Goal: Task Accomplishment & Management: Manage account settings

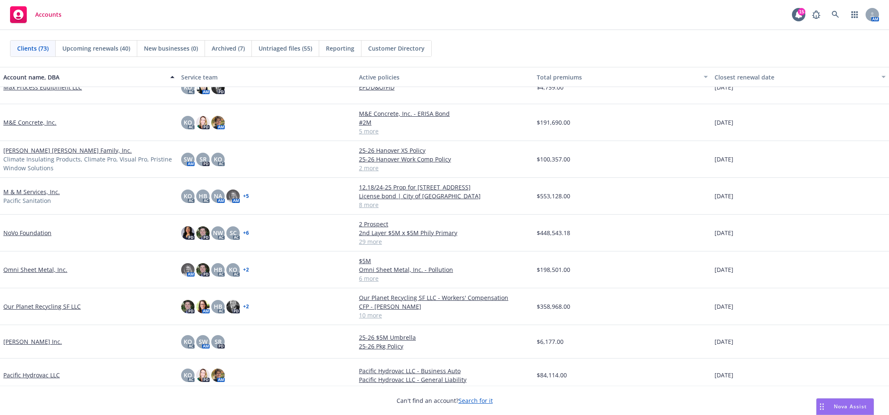
scroll to position [1342, 0]
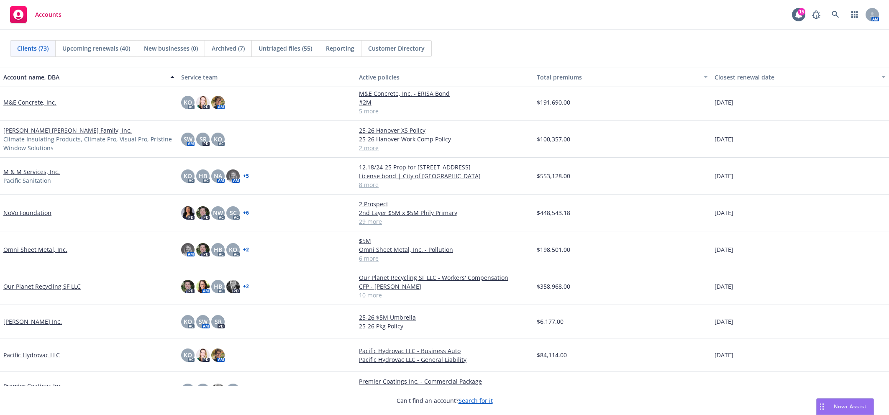
click at [58, 285] on link "Our Planet Recycling SF LLC" at bounding box center [41, 286] width 77 height 9
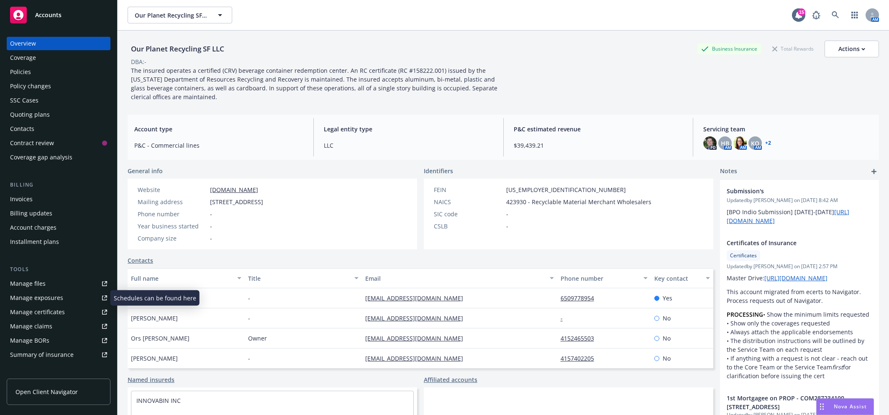
click at [41, 283] on div "Manage files" at bounding box center [28, 283] width 36 height 13
click at [164, 13] on span "Our Planet Recycling SF LLC" at bounding box center [171, 15] width 72 height 9
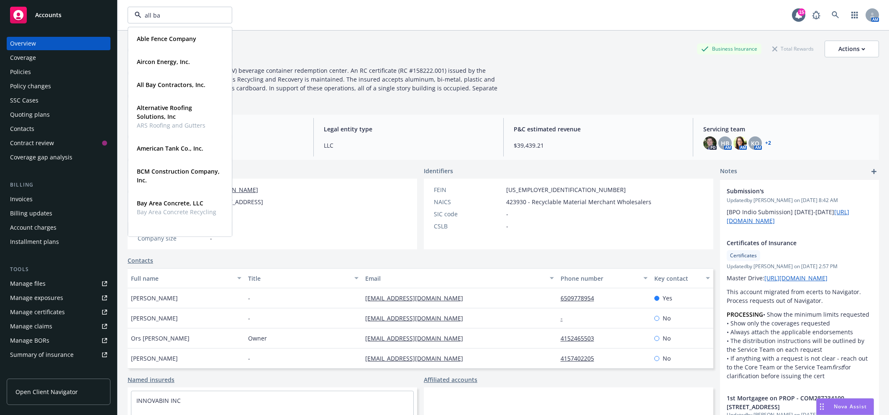
type input "all bay"
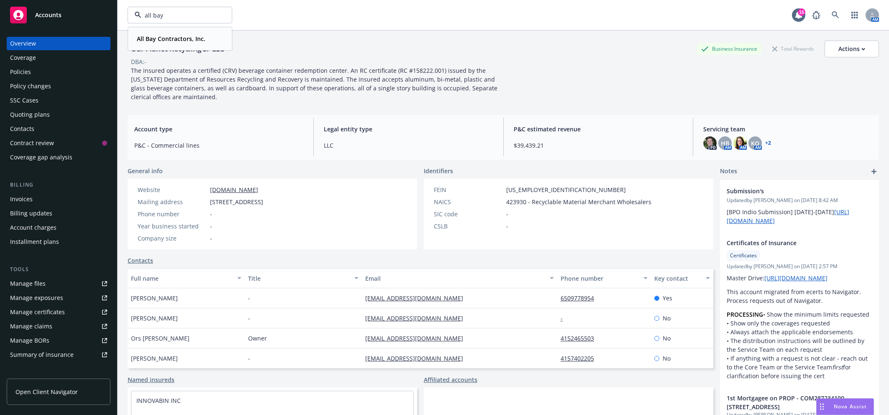
click at [162, 45] on div "All Bay Contractors, Inc. Type Commercial FEIN 94-3329971" at bounding box center [179, 39] width 103 height 22
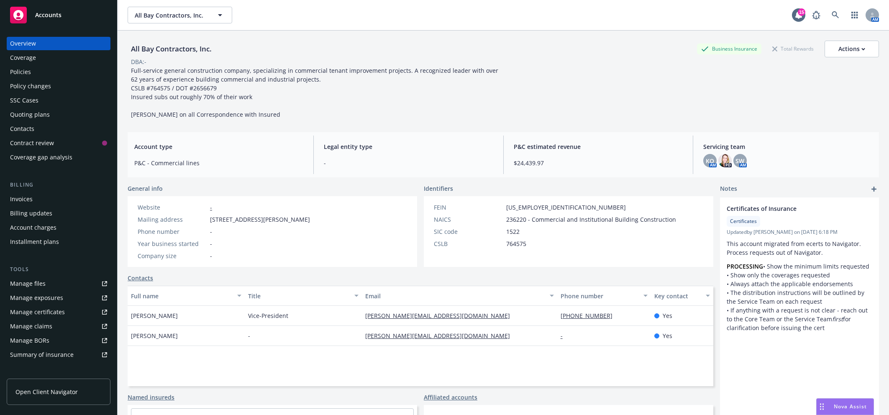
click at [46, 282] on link "Manage files" at bounding box center [59, 283] width 104 height 13
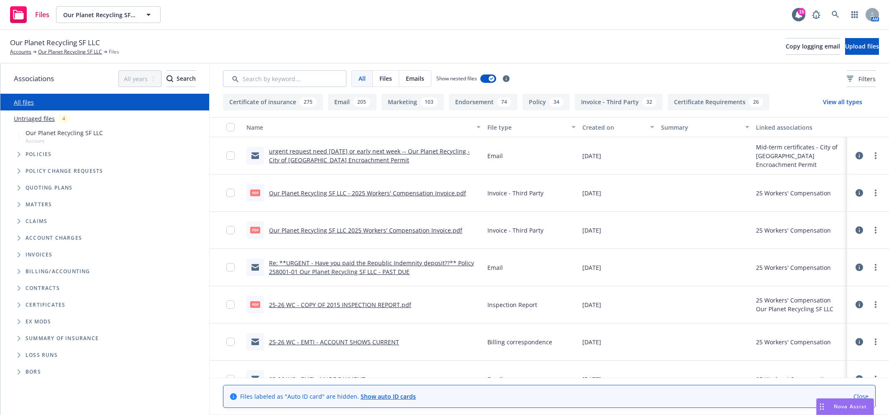
click at [15, 303] on span "Folder Tree Example" at bounding box center [18, 304] width 13 height 13
click at [23, 322] on span "Folder Tree Example" at bounding box center [25, 319] width 13 height 13
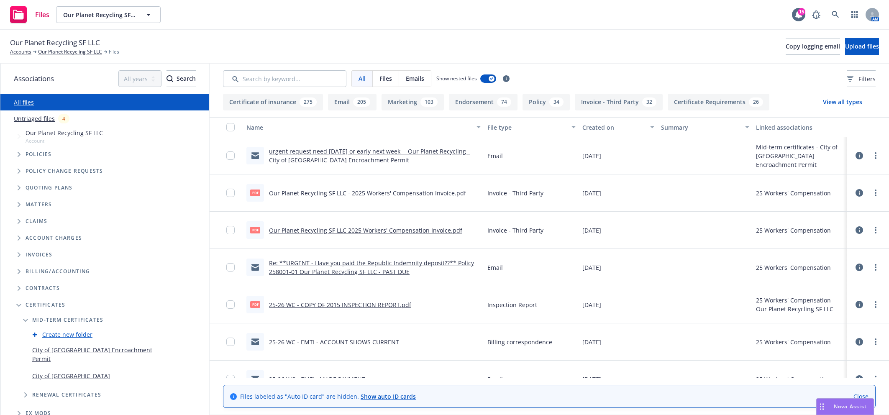
click at [77, 352] on link "City of Oakland Encroachment Permit" at bounding box center [98, 355] width 133 height 18
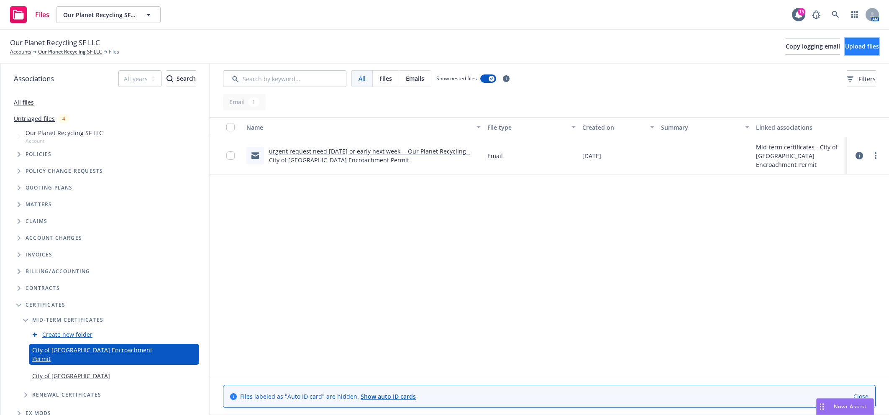
click at [846, 45] on span "Upload files" at bounding box center [862, 46] width 34 height 8
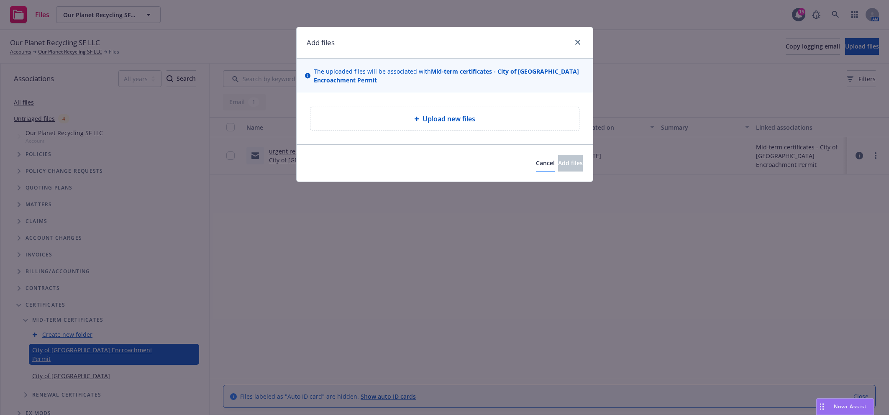
drag, startPoint x: 477, startPoint y: 171, endPoint x: 495, endPoint y: 170, distance: 17.2
click at [489, 170] on div "Cancel Add files" at bounding box center [445, 163] width 276 height 17
click at [536, 166] on button "Cancel" at bounding box center [545, 163] width 19 height 17
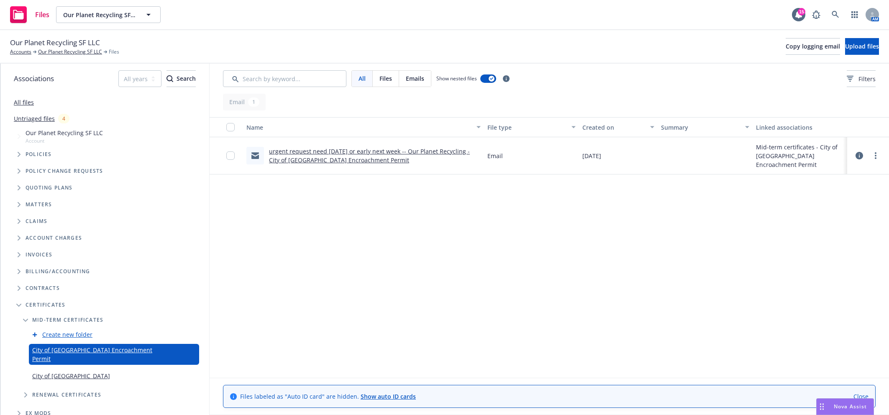
click at [350, 153] on link "urgent request need today or early next week -- Our Planet Recycling - City of …" at bounding box center [369, 155] width 201 height 17
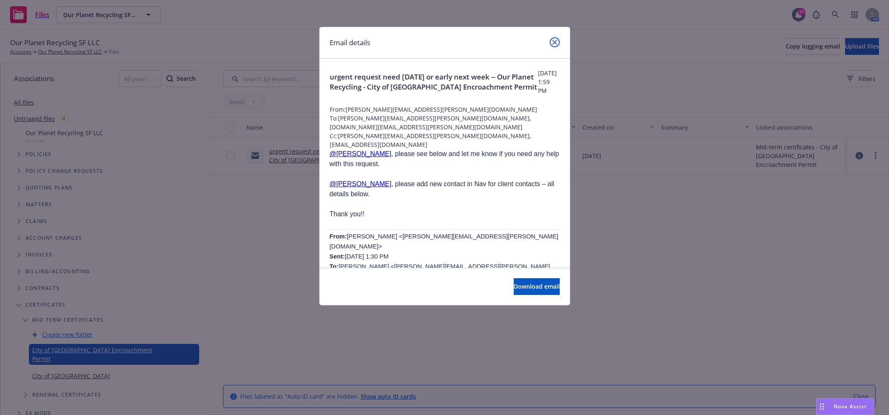
click at [558, 39] on link "close" at bounding box center [555, 42] width 10 height 10
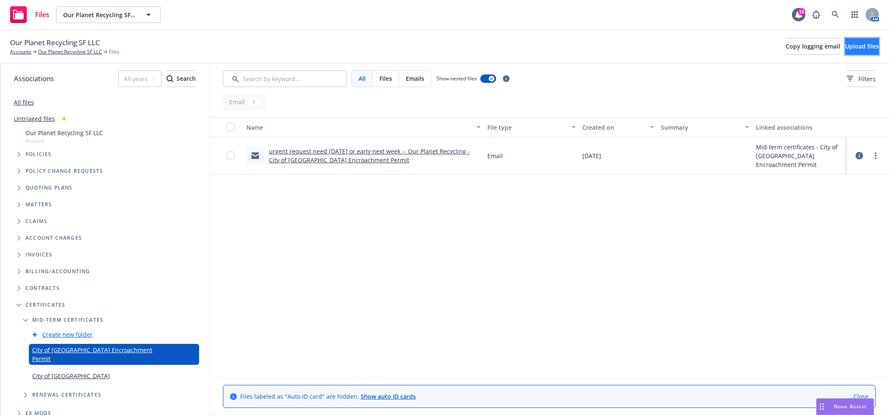
click at [845, 51] on button "Upload files" at bounding box center [862, 46] width 34 height 17
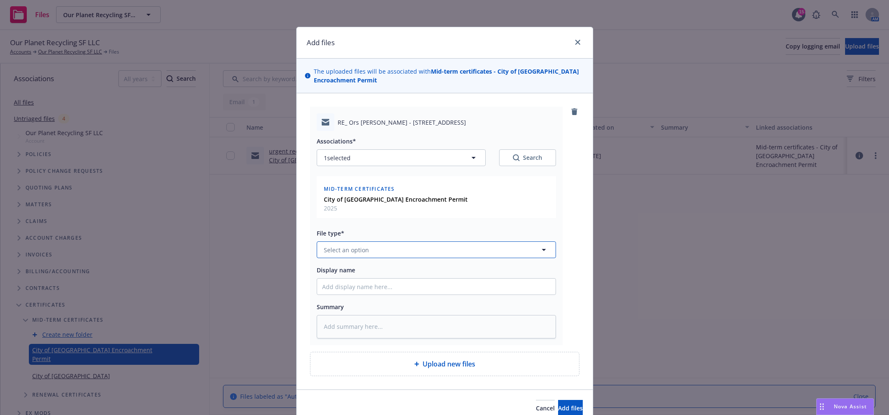
click at [412, 249] on button "Select an option" at bounding box center [436, 249] width 239 height 17
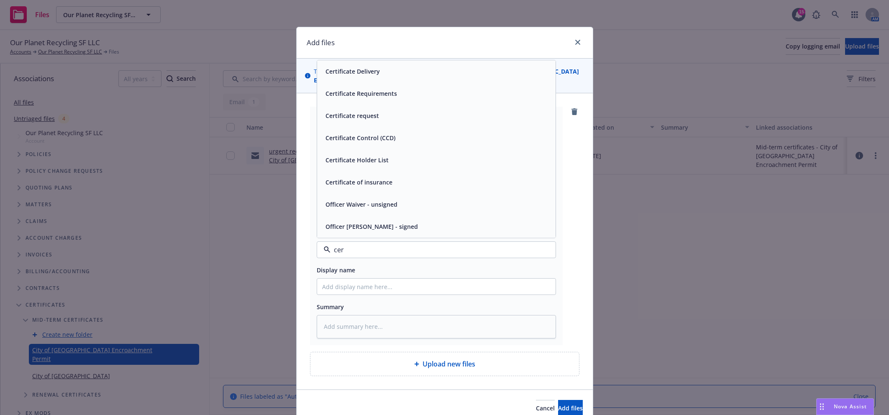
type input "cert"
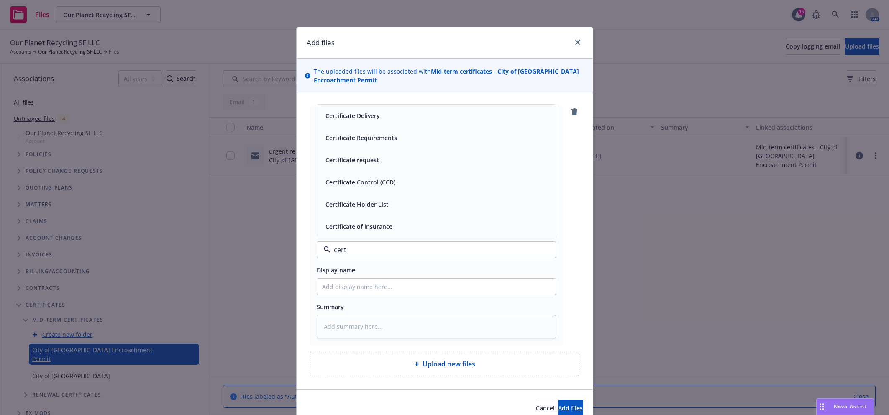
drag, startPoint x: 340, startPoint y: 144, endPoint x: 351, endPoint y: 235, distance: 92.3
click at [341, 149] on div "Certificate Requirements" at bounding box center [436, 138] width 238 height 22
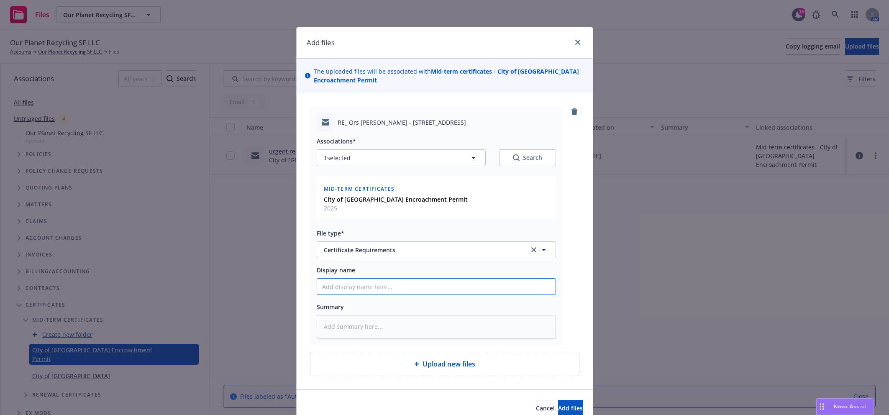
click at [350, 281] on input "Display name" at bounding box center [436, 287] width 238 height 16
type textarea "x"
type input "C"
type textarea "x"
type input "CO"
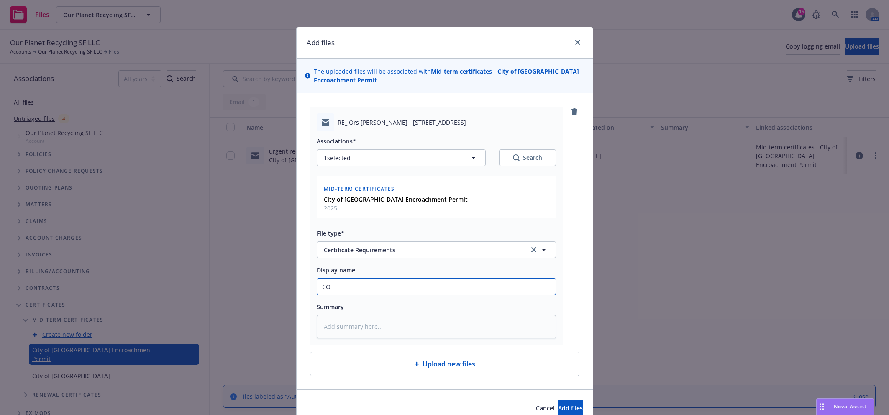
type textarea "x"
type input "COI"
type textarea "x"
type input "COI"
type textarea "x"
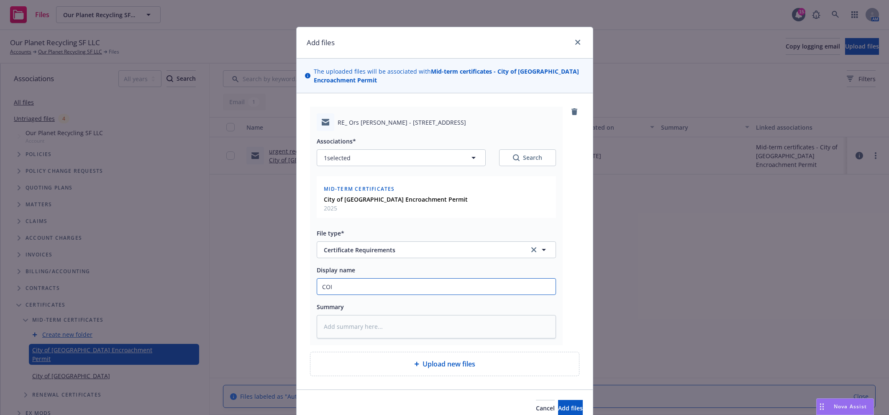
type input "COI -"
type textarea "x"
type input "COI - C"
type textarea "x"
type input "COI - Ci"
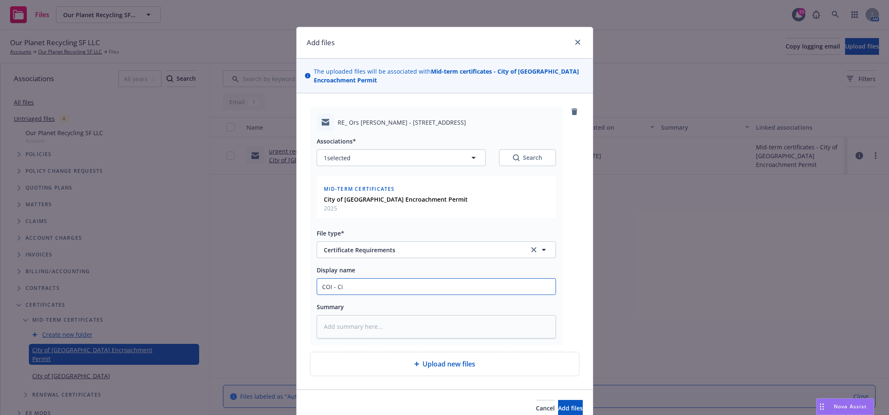
type textarea "x"
type input "COI - Cit"
type textarea "x"
type input "COI - City"
type textarea "x"
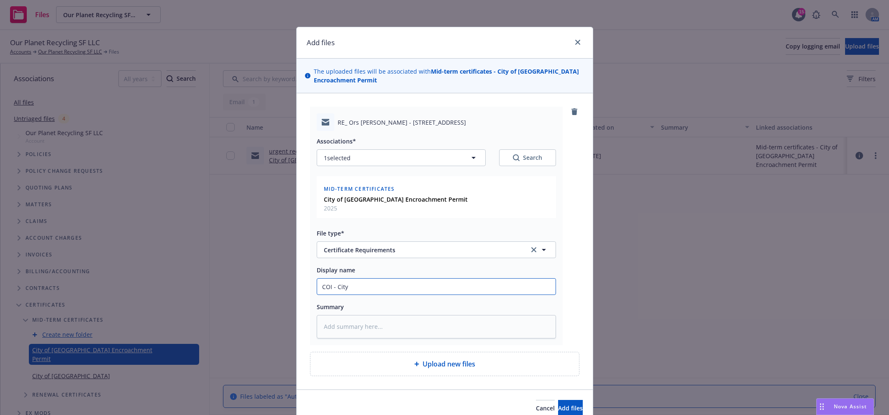
type input "COI - City"
type textarea "x"
type input "COI - City o"
type textarea "x"
type input "COI - City of"
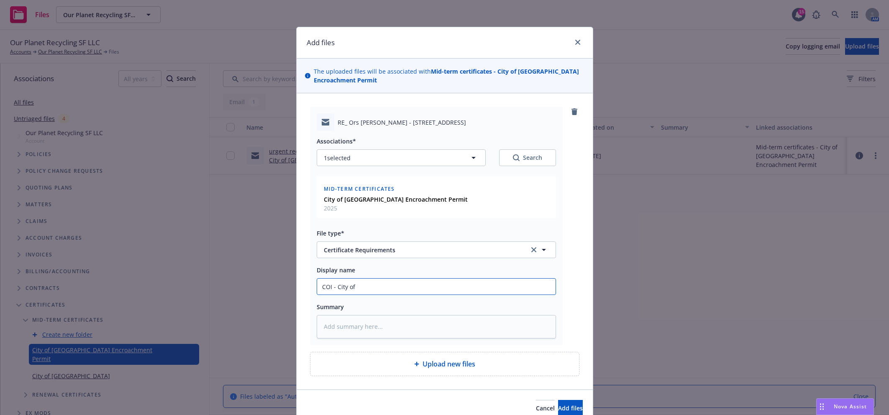
type textarea "x"
type input "COI - City of"
type textarea "x"
type input "COI - City of O"
type textarea "x"
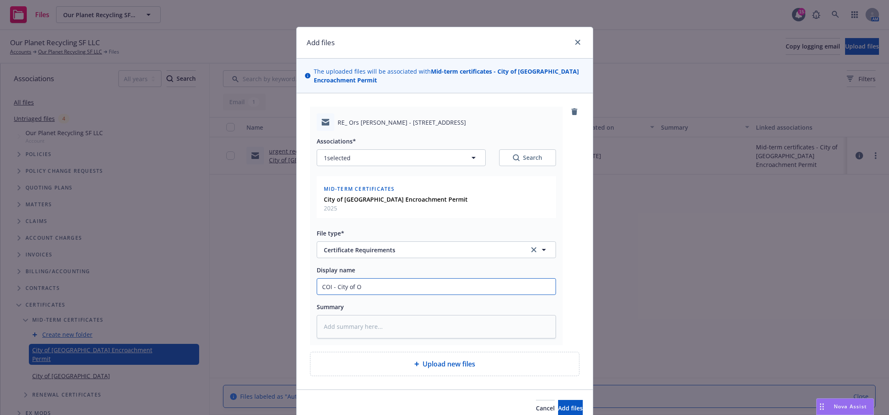
type input "COI - City of Oa"
type textarea "x"
type input "COI - City of Oak"
type textarea "x"
type input "COI - City of Oakla"
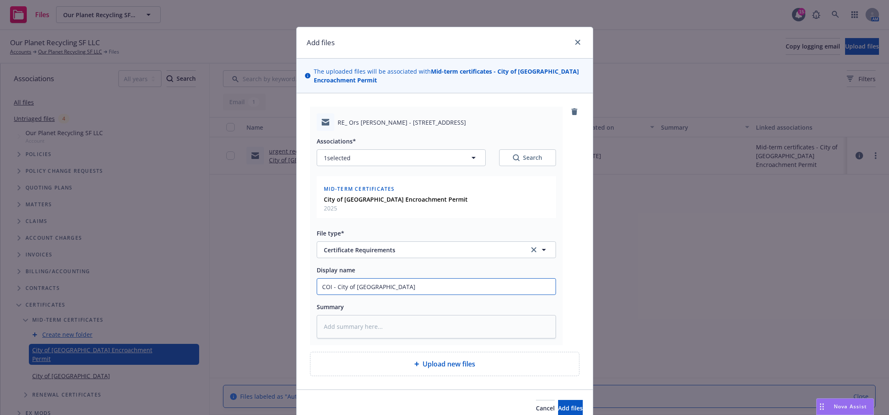
type textarea "x"
type input "COI - City of Oaklan"
type textarea "x"
type input "COI - City of Oakland"
type textarea "x"
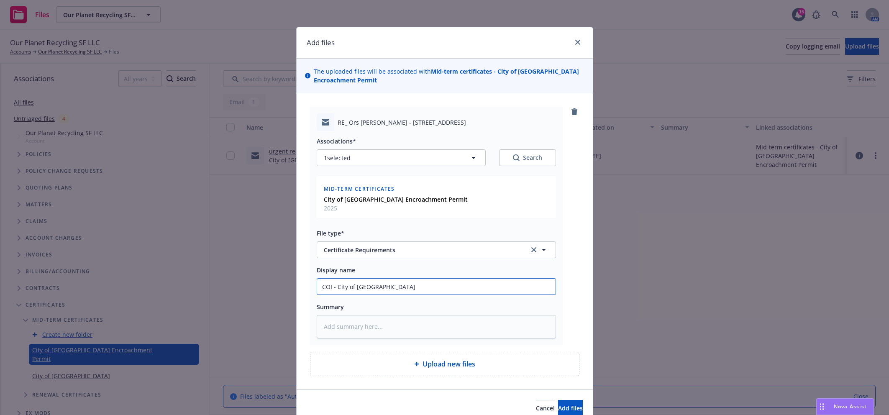
type input "COI - City of Oakland"
type textarea "x"
type input "COI - City of Oakland E"
type textarea "x"
type input "COI - City of Oakland En"
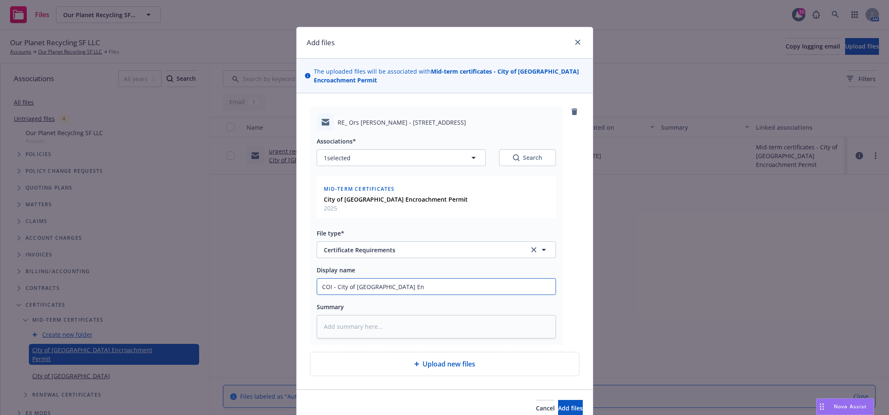
type textarea "x"
type input "COI - City of Oakland Enc"
type textarea "x"
type input "COI - City of Oakland Encr"
type textarea "x"
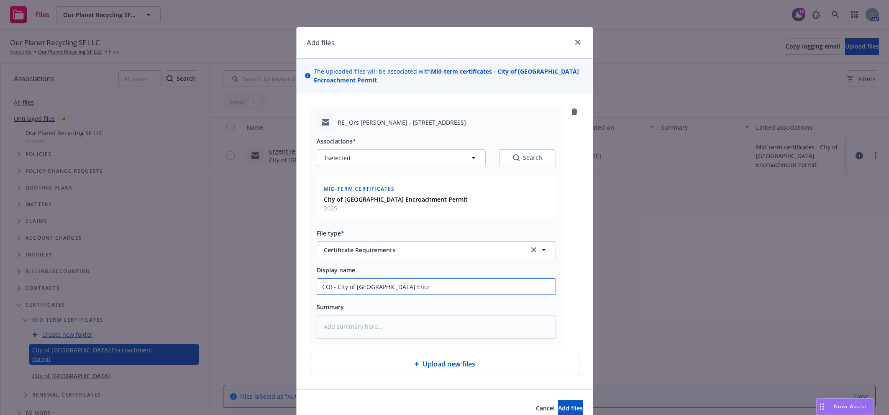
type input "COI - City of Oakland Encro"
type textarea "x"
type input "COI - City of Oakland Encroa"
type textarea "x"
type input "COI - City of Oakland Encroah"
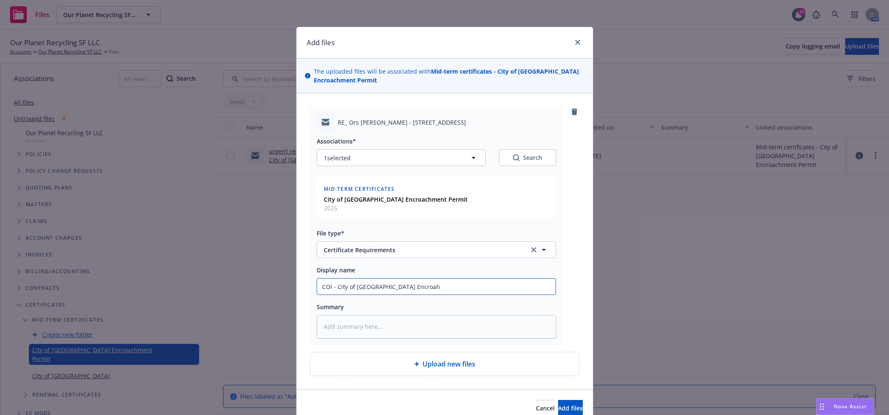
type textarea "x"
type input "COI - City of Oakland Encroahc"
type textarea "x"
type input "COI - City of Oakland Encroah"
type textarea "x"
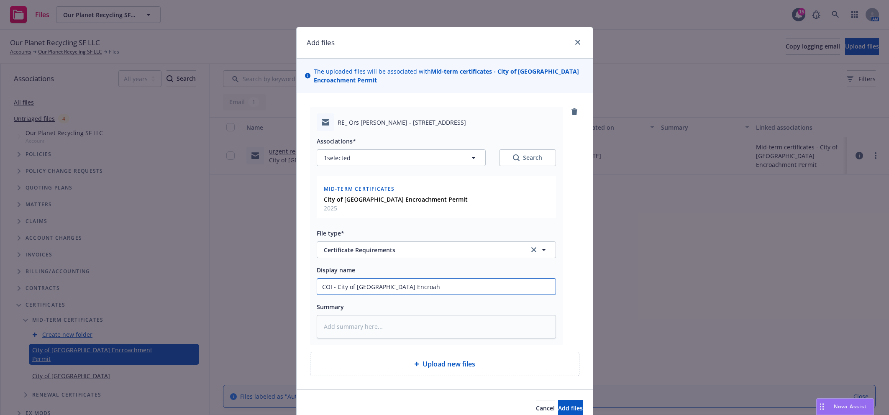
type input "COI - City of Oakland Encroa"
type textarea "x"
type input "COI - City of Oakland Encroac"
type textarea "x"
type input "COI - City of Oakland Encroach"
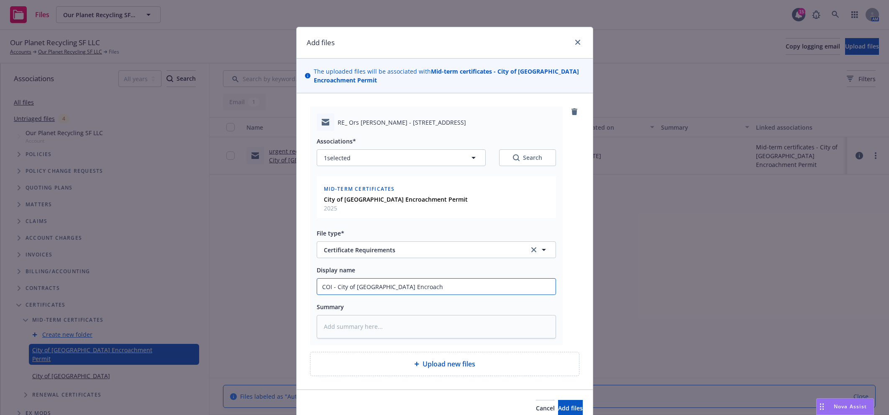
type textarea "x"
type input "COI - City of Oakland Encroachm"
type textarea "x"
type input "COI - City of Oakland Encroachme"
type textarea "x"
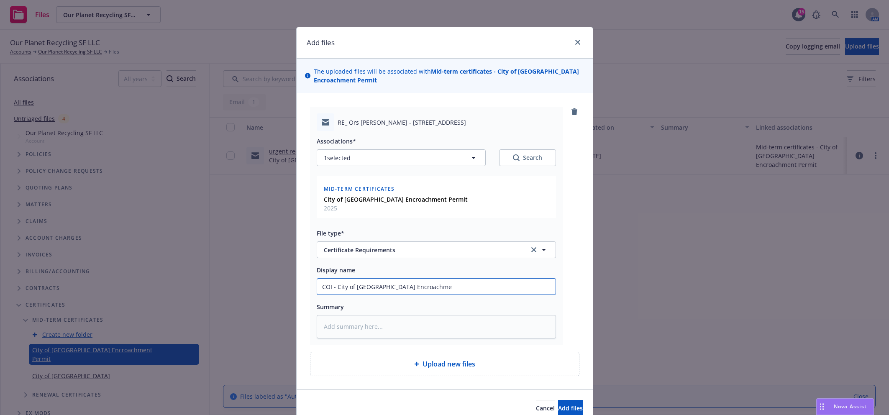
type input "COI - City of Oakland Encroachmet"
type textarea "x"
type input "COI - City of Oakland Encroachmet"
type textarea "x"
type input "COI - City of Oakland Encroachmet P"
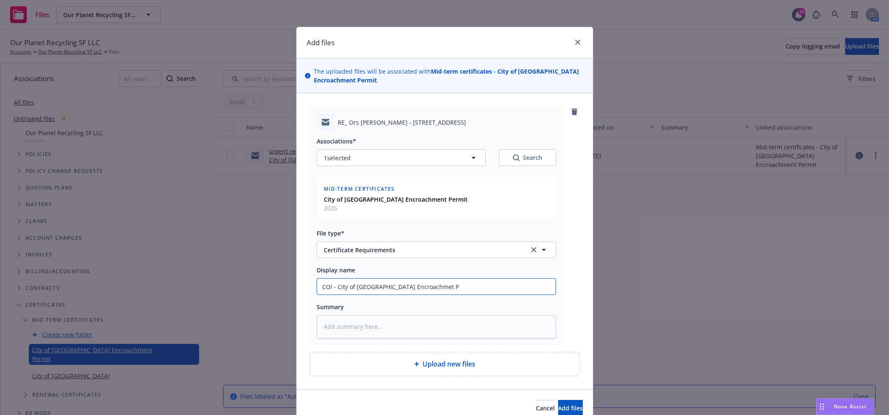
type textarea "x"
type input "COI - City of Oakland Encroachmet Pe"
type textarea "x"
type input "COI - City of Oakland Encroachmet Per"
type textarea "x"
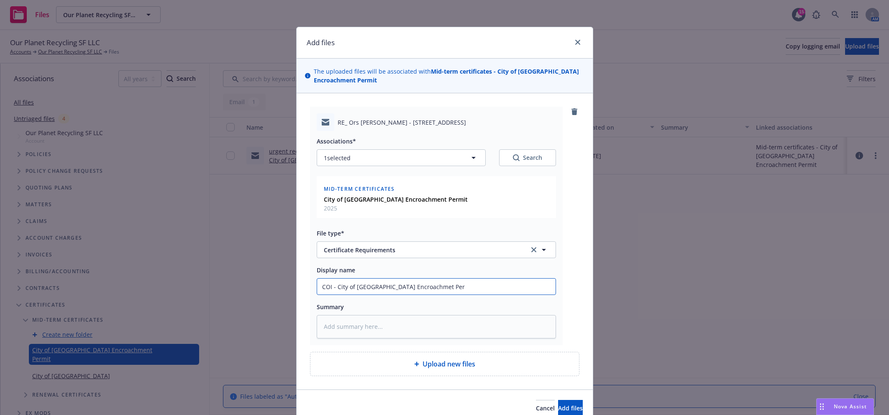
type input "COI - City of Oakland Encroachmet Pe"
type textarea "x"
type input "COI - City of Oakland Encroachmet P"
type textarea "x"
type input "COI - City of Oakland Encroachmet"
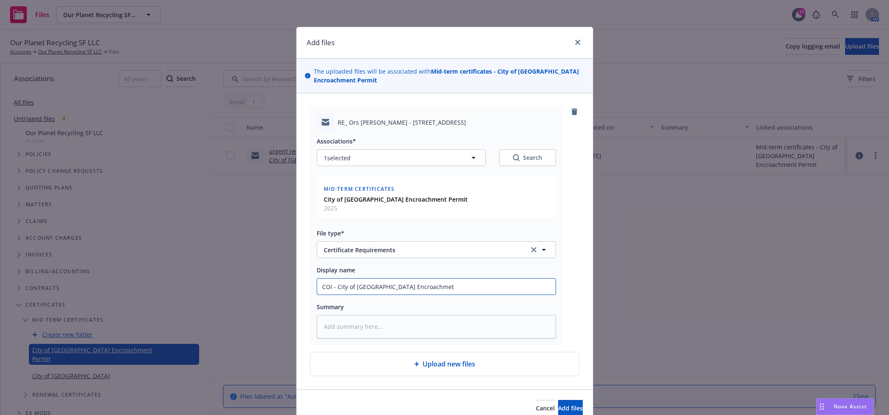
type textarea "x"
type input "COI - City of Oakland Encroachmet"
type textarea "x"
type input "COI - City of Oakland Encroachme"
type textarea "x"
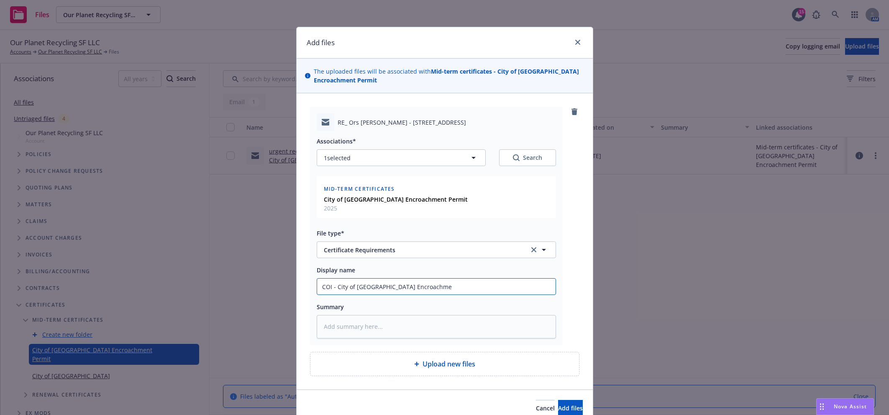
type input "COI - City of Oakland Encroachmen"
type textarea "x"
type input "COI - City of Oakland Encroachment"
type textarea "x"
type input "COI - City of Oakland Encroachment"
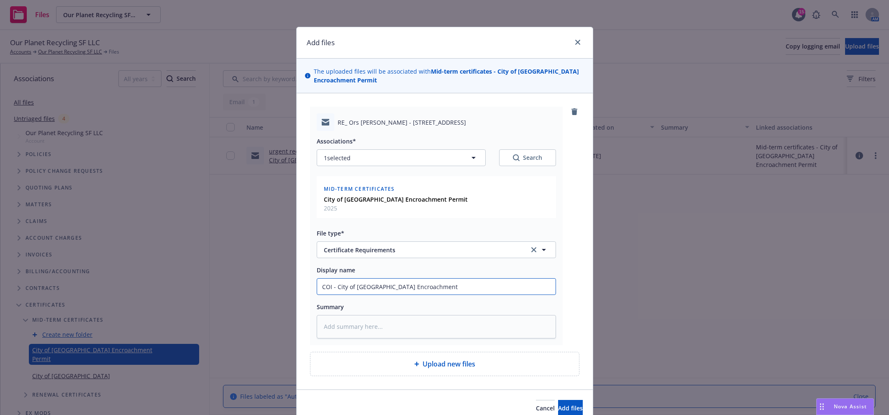
type textarea "x"
type input "COI - City of Oakland Encroachment P"
type textarea "x"
type input "COI - City of Oakland Encroachment Pe"
type textarea "x"
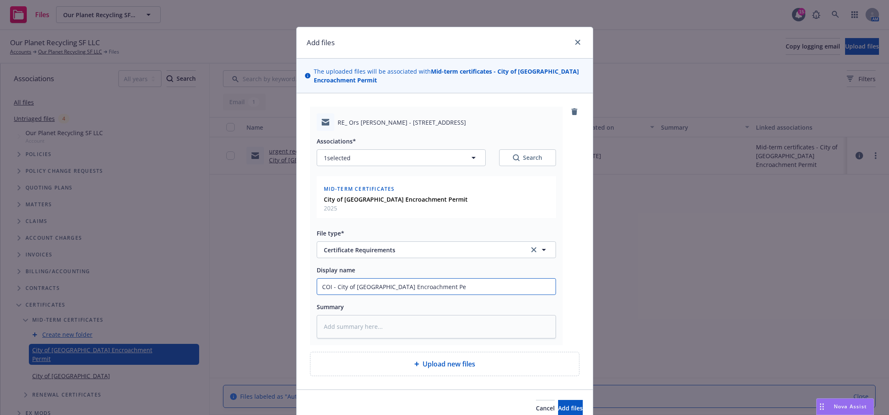
type input "COI - City of Oakland Encroachment Per"
type textarea "x"
type input "COI - City of Oakland Encroachment Perm"
type textarea "x"
type input "COI - City of Oakland Encroachment Permit"
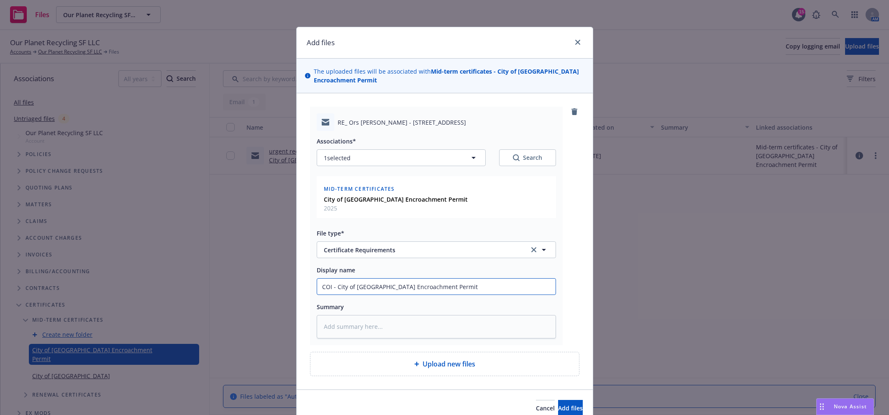
type textarea "x"
type input "COI - City of Oakland Encroachment Permit"
type textarea "x"
type input "COI - City of Oakland Encroachment Permit"
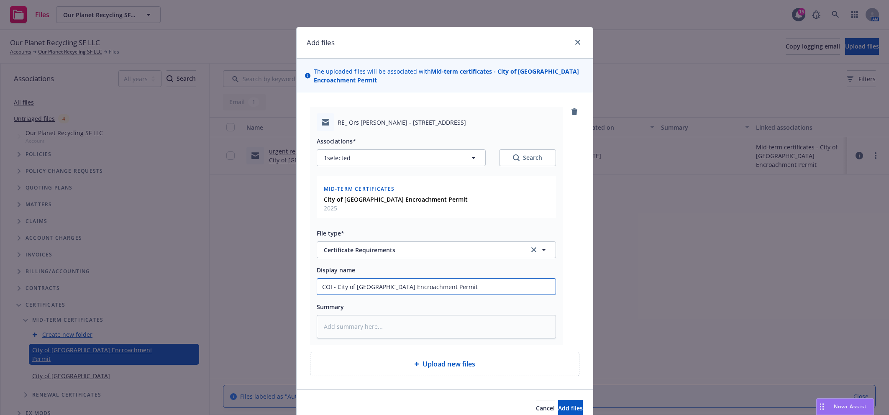
type textarea "x"
type input "COI - City of Oakland Encroachment Permit"
type textarea "x"
type input "COI - City of Oakland Encroachment Permit -"
type textarea "x"
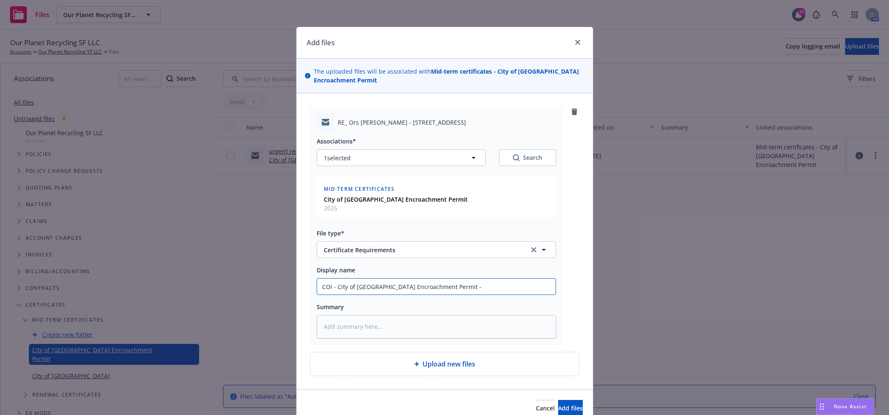
type input "COI - City of Oakland Encroachment Permit -"
type textarea "x"
type input "COI - City of Oakland Encroachment Permit - E"
type textarea "x"
type input "COI - City of Oakland Encroachment Permit - EM"
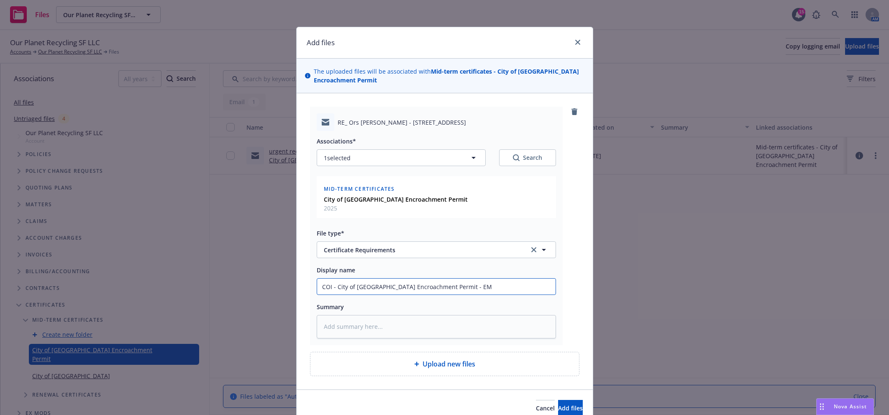
type textarea "x"
type input "COI - City of Oakland Encroachment Permit - EMT"
type textarea "x"
type input "COI - City of Oakland Encroachment Permit - EMTI"
click at [471, 328] on textarea at bounding box center [436, 326] width 239 height 23
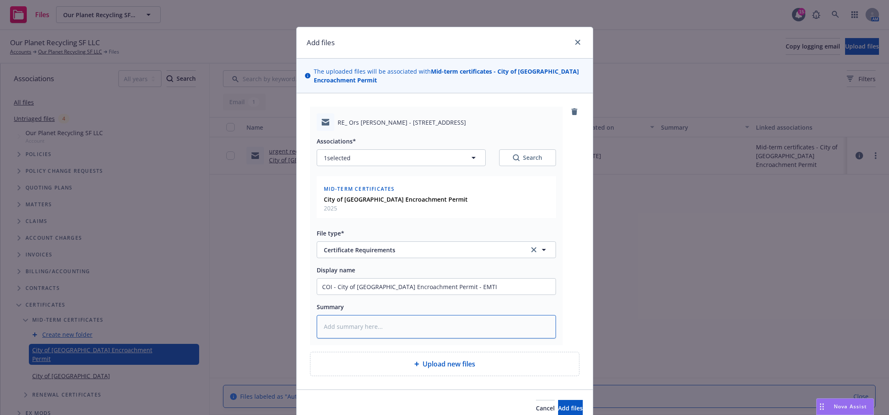
paste textarea "Hi Elsie, we’ll need to put this on hold pending some additional research. Here…"
type textarea "x"
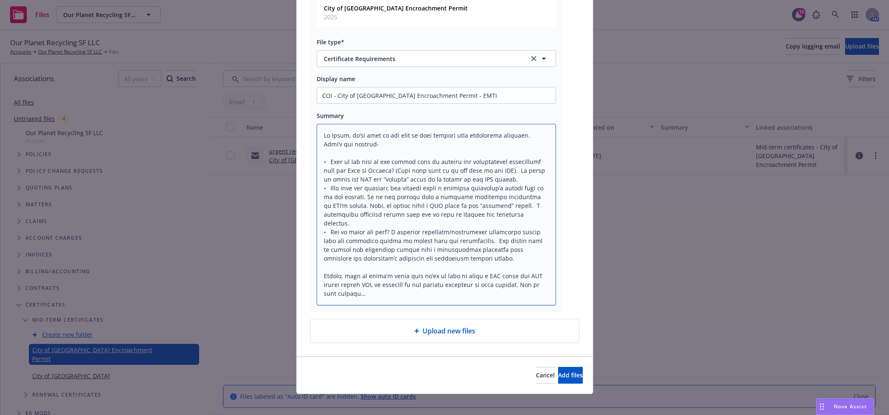
scroll to position [197, 0]
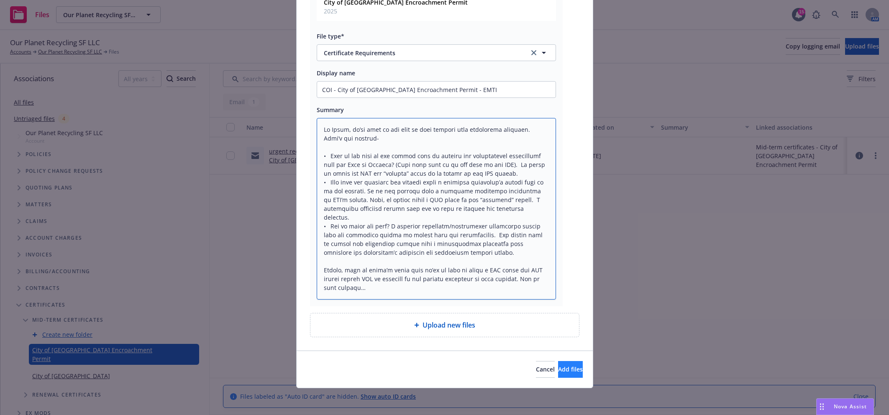
type textarea "Hi Elsie, we’ll need to put this on hold pending some additional research. Here…"
click at [572, 372] on button "Add files" at bounding box center [570, 369] width 25 height 17
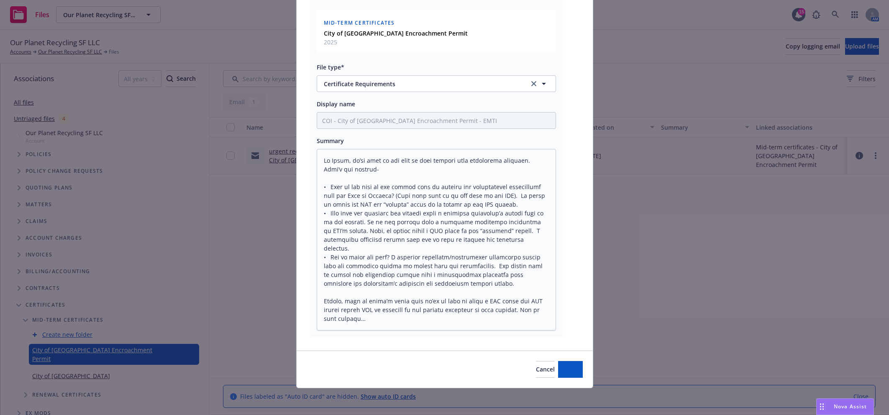
type textarea "x"
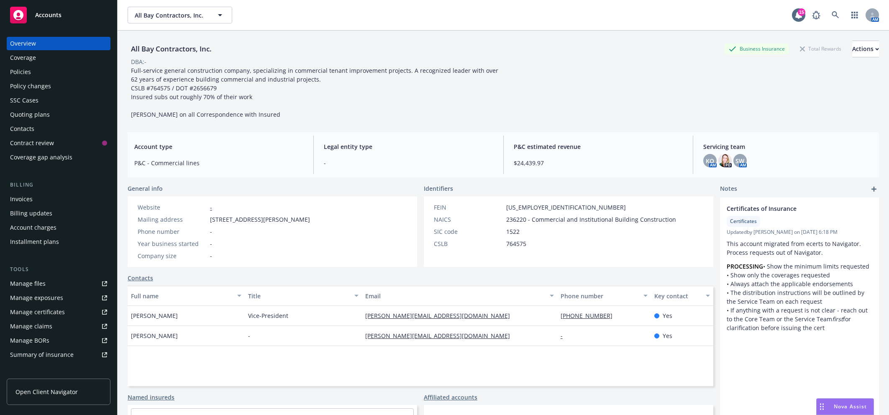
click at [39, 114] on div "Quoting plans" at bounding box center [30, 114] width 40 height 13
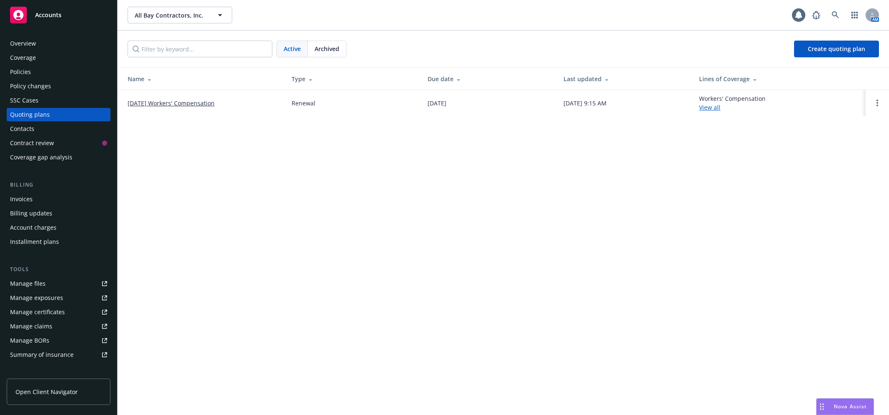
click at [167, 105] on link "[DATE] Workers' Compensation" at bounding box center [171, 103] width 87 height 9
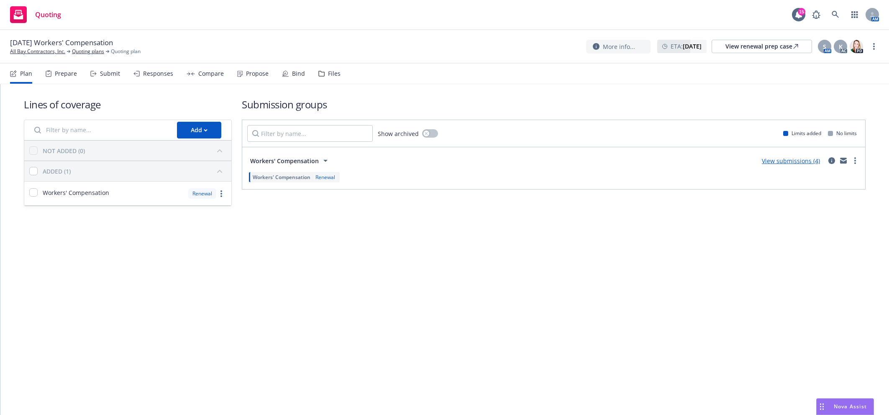
click at [102, 74] on div "Submit" at bounding box center [110, 73] width 20 height 7
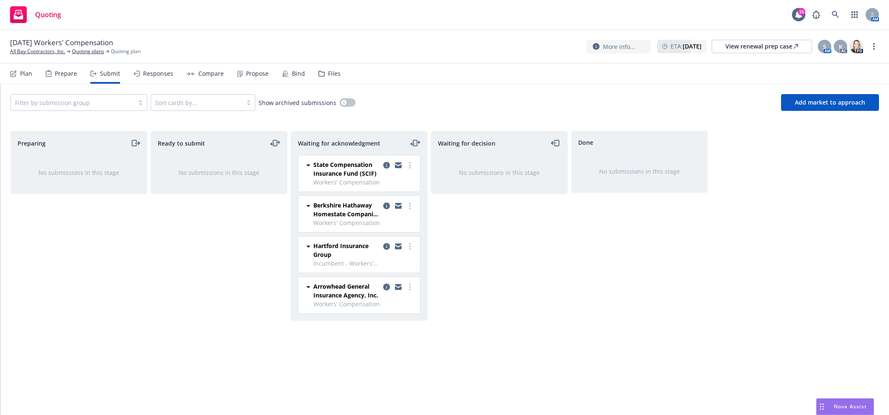
click at [385, 289] on icon "copy logging email" at bounding box center [386, 287] width 7 height 7
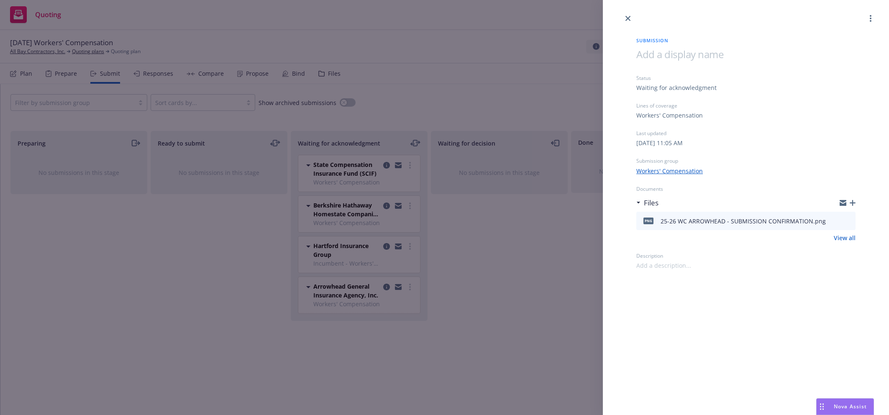
click at [853, 204] on icon "button" at bounding box center [853, 203] width 6 height 6
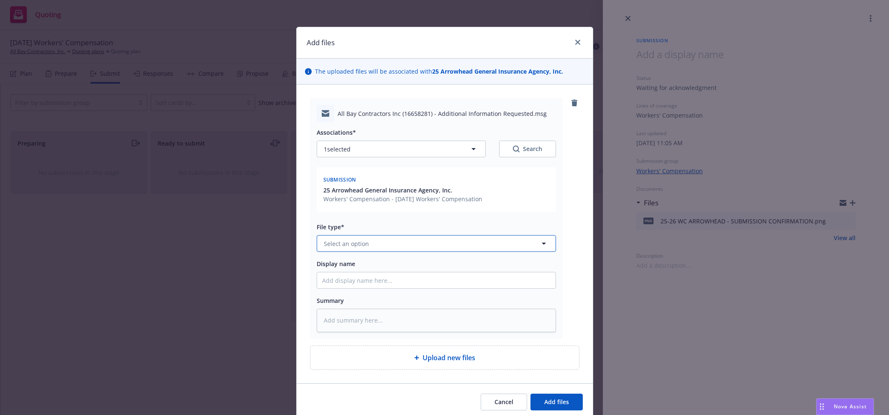
click at [406, 241] on button "Select an option" at bounding box center [436, 243] width 239 height 17
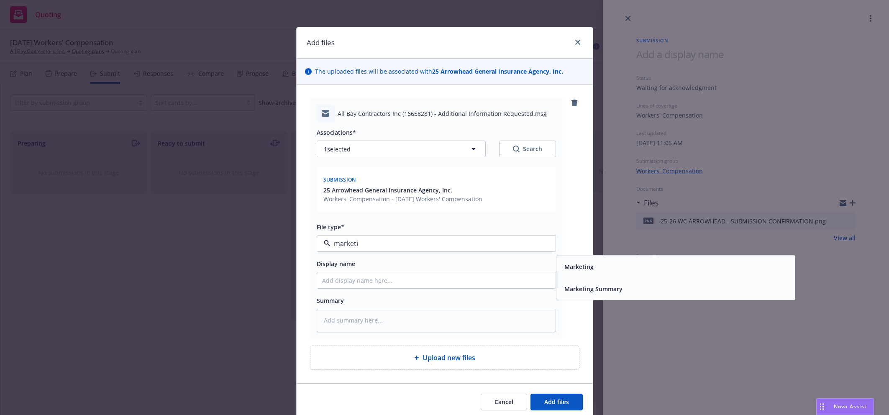
type input "marketin"
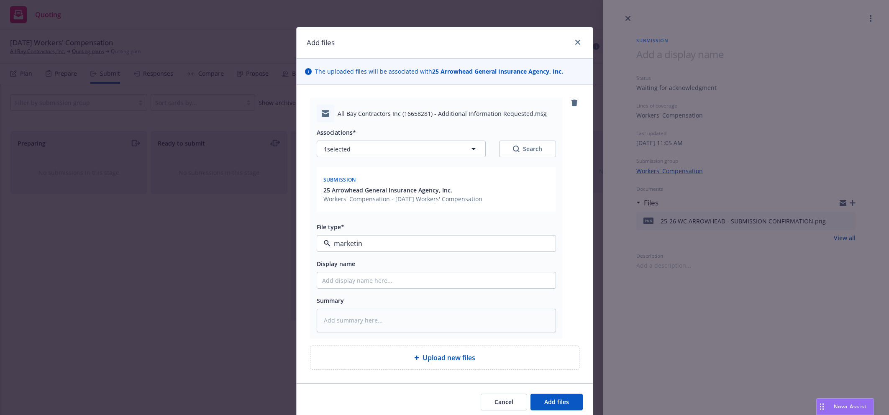
type textarea "x"
type input "2"
type textarea "x"
type input "25"
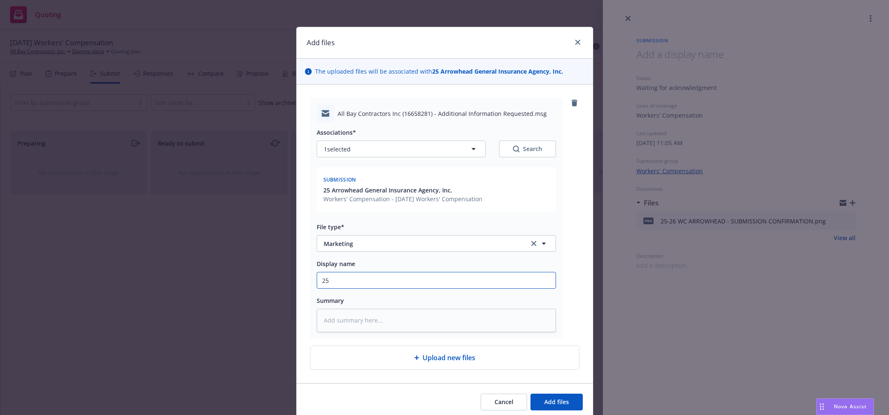
type textarea "x"
type input "25-"
type textarea "x"
type input "25-2"
type textarea "x"
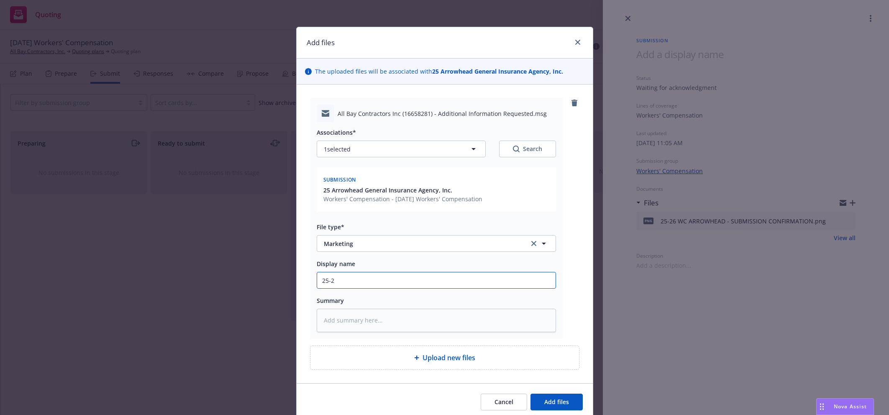
type input "25-26"
type textarea "x"
type input "25-26"
type textarea "x"
type input "25-26 W"
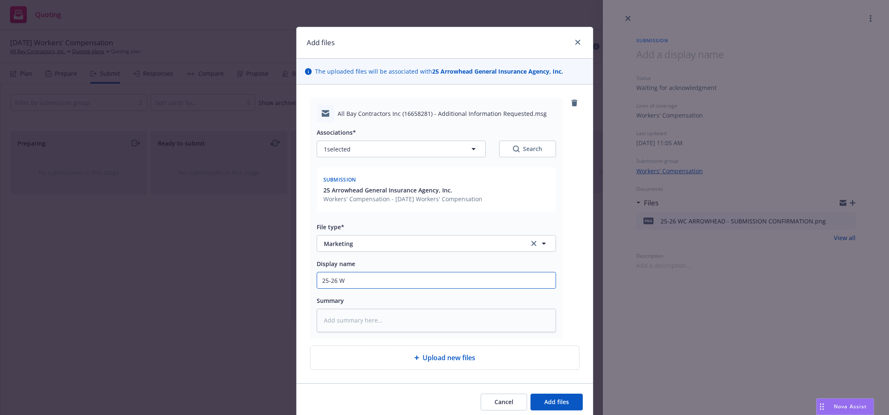
type textarea "x"
type input "25-26 WC"
type textarea "x"
type input "25-26 WC"
type textarea "x"
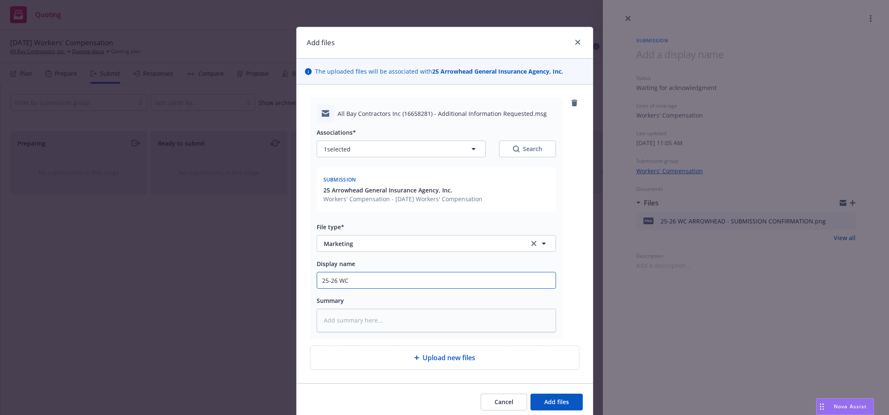
type input "25-26 WC A"
type textarea "x"
type input "25-26 WC Ar"
type textarea "x"
type input "25-26 WC Arro"
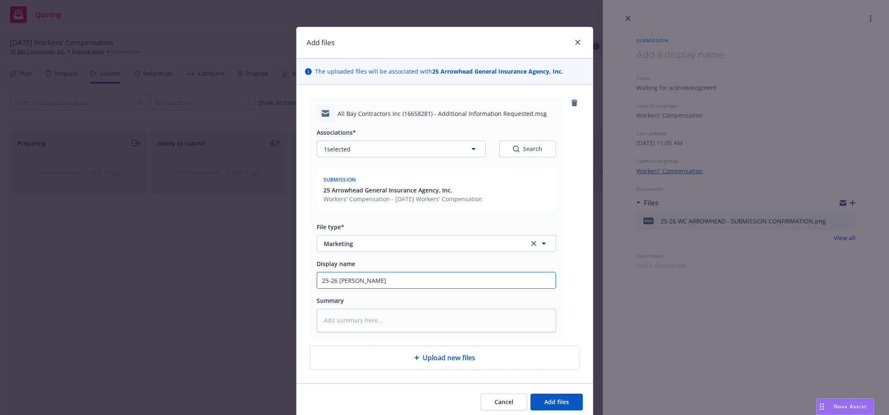
type textarea "x"
type input "25-26 WC Arrow"
type textarea "x"
type input "25-26 WC Arrowh"
type textarea "x"
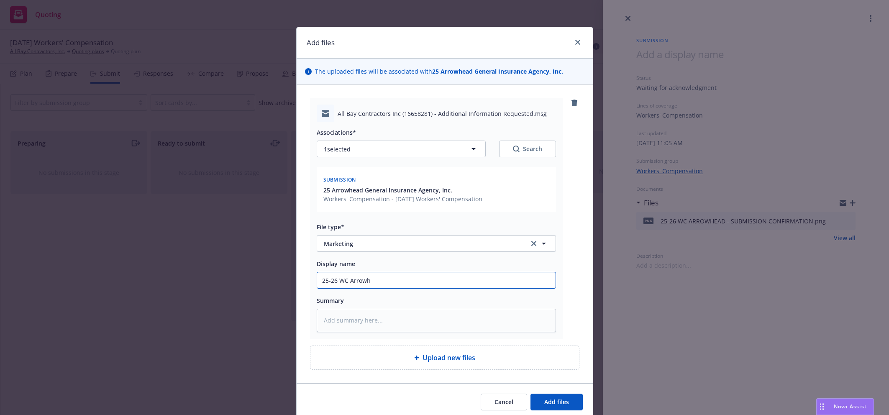
type input "25-26 WC Arrowhe"
type textarea "x"
type input "25-26 WC Arrowhea"
type textarea "x"
type input "25-26 WC Arrowhead"
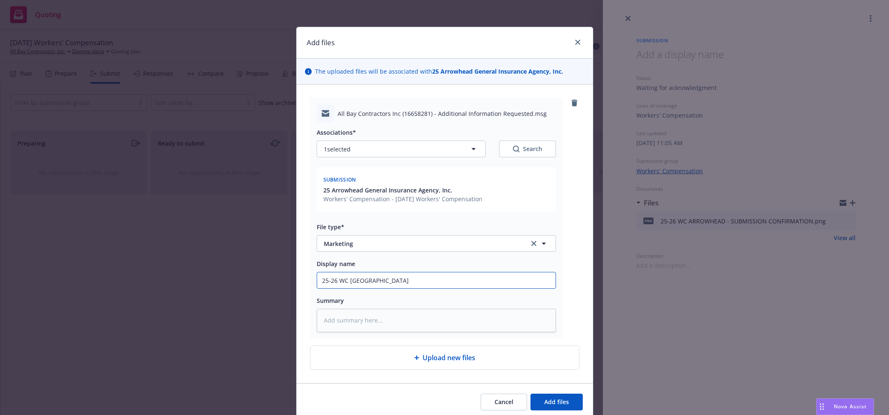
type textarea "x"
type input "25-26 WC Arrowhead"
type textarea "x"
type input "25-26 WC Arrowhead -"
type textarea "x"
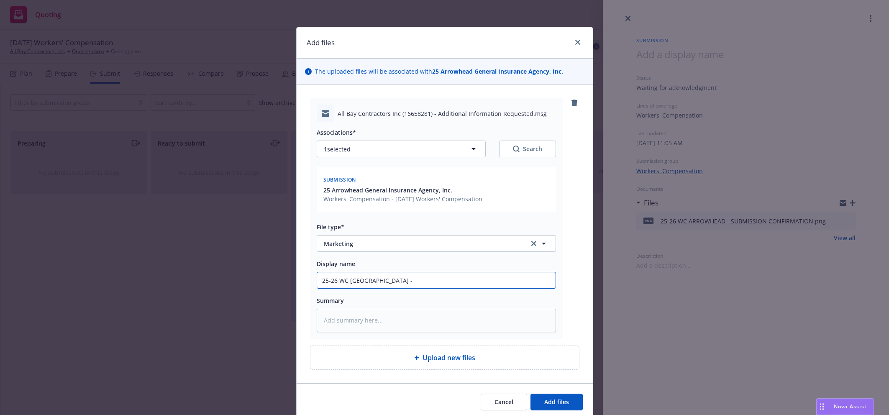
type input "25-26 WC Arrowhead -"
type textarea "x"
type input "25-26 WC Arrowhead - E"
type textarea "x"
type input "25-26 WC Arrowhead - EM"
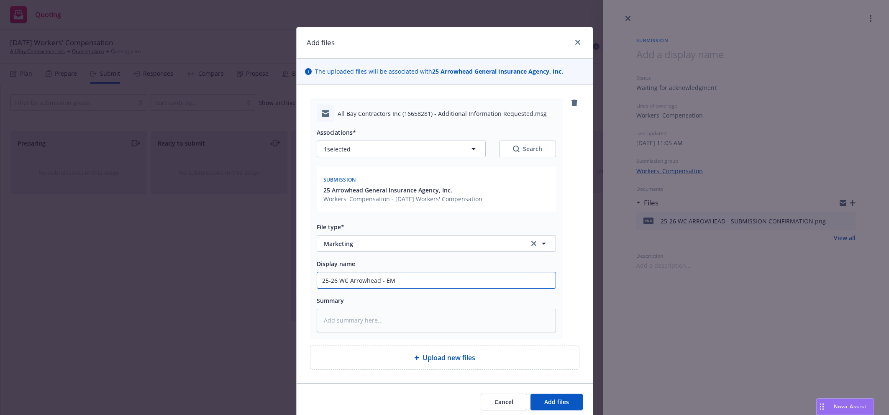
type textarea "x"
type input "25-26 WC Arrowhead - EMF"
type textarea "x"
type input "25-26 WC Arrowhead - EMFC"
type textarea "x"
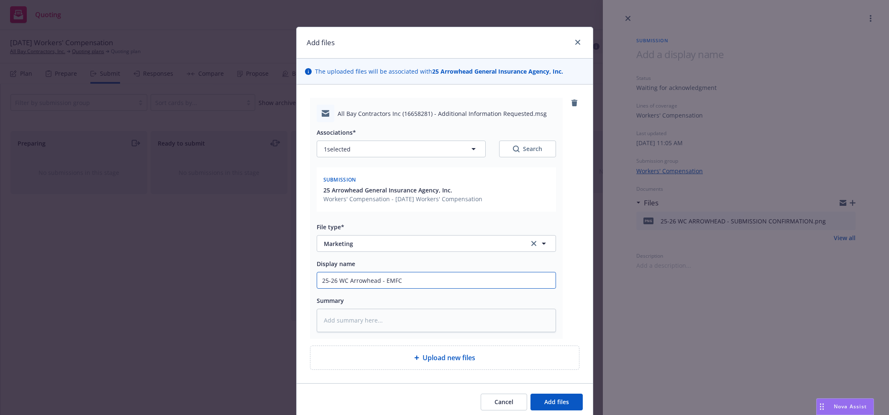
type input "25-26 WC Arrowhead - EMFC"
type textarea "x"
type input "25-26 WC Arrowhead - EMFC"
type textarea "x"
type input "25-26 WC Arrowhead - EMFC -"
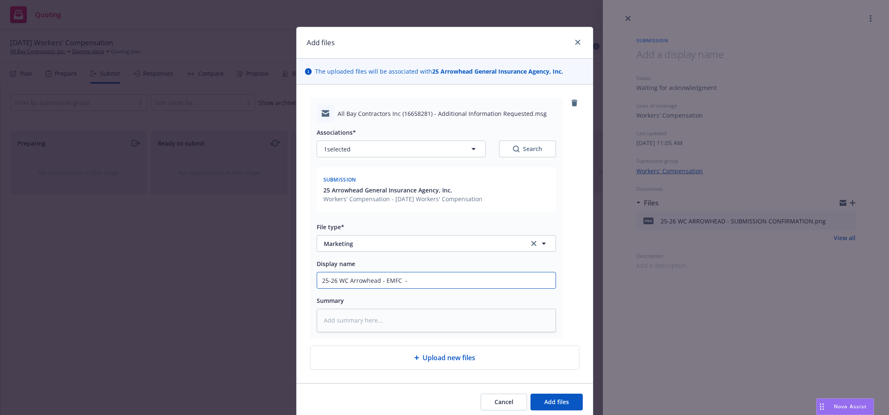
type textarea "x"
type input "25-26 WC Arrowhead - EMFC -"
type textarea "x"
type input "25-26 WC Arrowhead - EMFC - n"
type textarea "x"
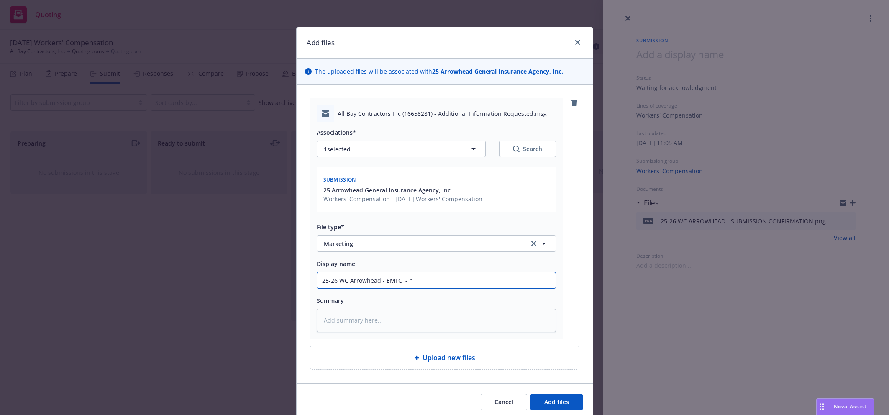
type input "25-26 WC Arrowhead - EMFC - ne"
type textarea "x"
type input "25-26 WC Arrowhead - EMFC - nee"
type textarea "x"
type input "25-26 WC Arrowhead - EMFC - need"
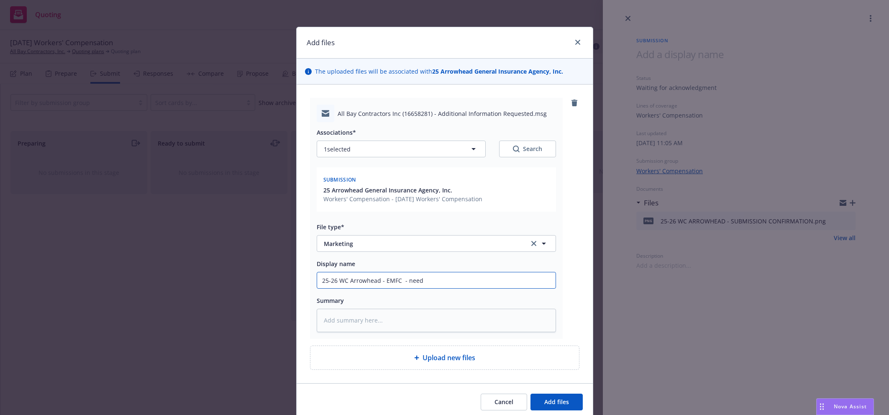
type textarea "x"
type input "25-26 WC Arrowhead - EMFC - need"
type textarea "x"
type input "25-26 WC Arrowhead - EMFC - need S"
type textarea "x"
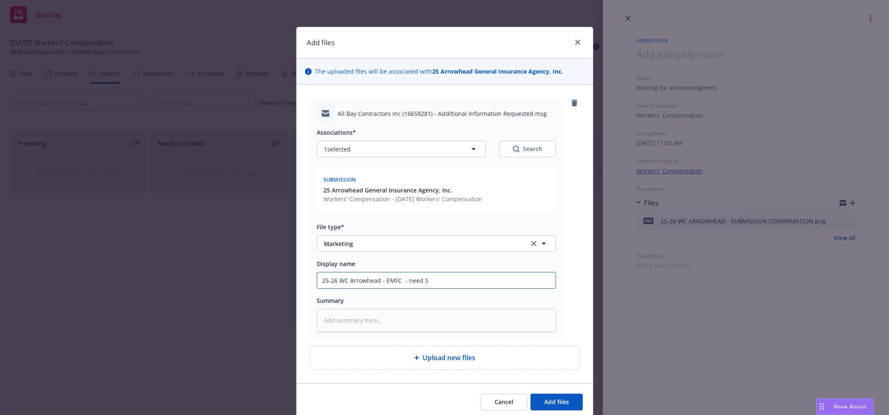
type input "25-26 WC Arrowhead - EMFC - need Su"
type textarea "x"
type input "25-26 WC Arrowhead - EMFC - need Sup"
type textarea "x"
type input "25-26 WC Arrowhead - EMFC - need Supp"
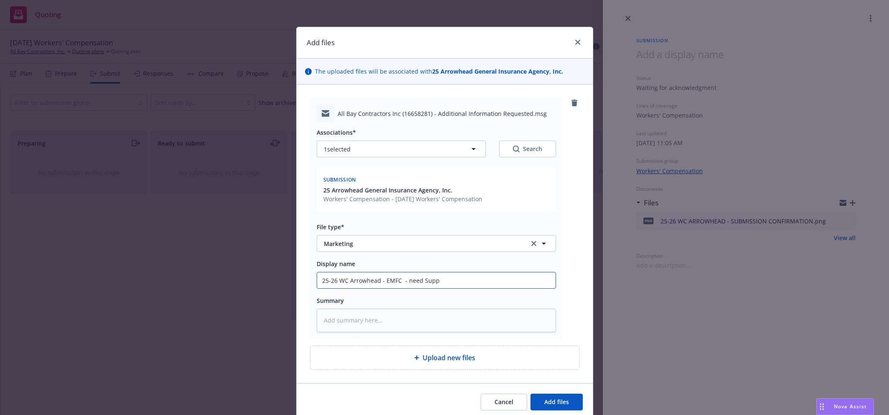
type textarea "x"
type input "25-26 WC Arrowhead - EMFC - need Suppl"
type textarea "x"
type input "25-26 WC Arrowhead - EMFC - need Supple"
type textarea "x"
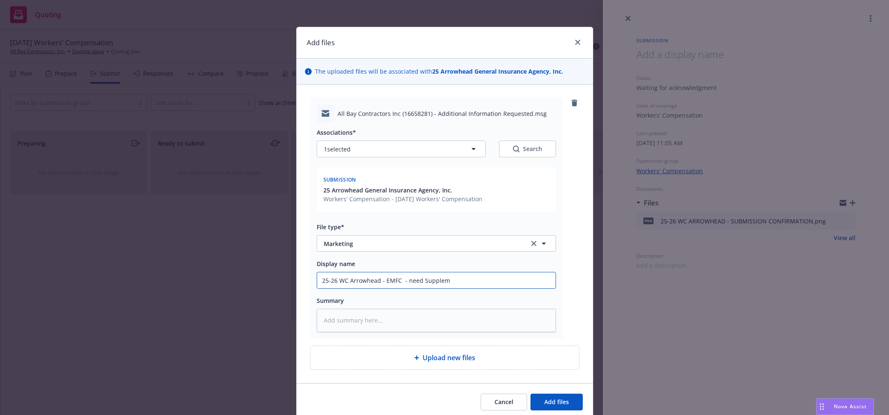
type input "25-26 WC Arrowhead - EMFC - need Suppleme"
type textarea "x"
type input "25-26 WC Arrowhead - EMFC - need Supplemen"
type textarea "x"
type input "25-26 WC Arrowhead - EMFC - need Supplement"
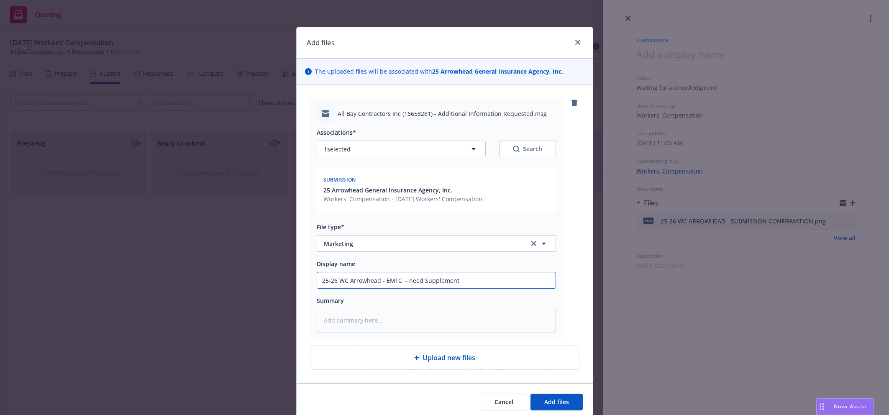
type textarea "x"
type input "25-26 WC Arrowhead - EMFC - need Supplementa"
type textarea "x"
type input "25-26 WC Arrowhead - EMFC - need Supplemental"
click at [546, 403] on span "Add files" at bounding box center [556, 402] width 25 height 8
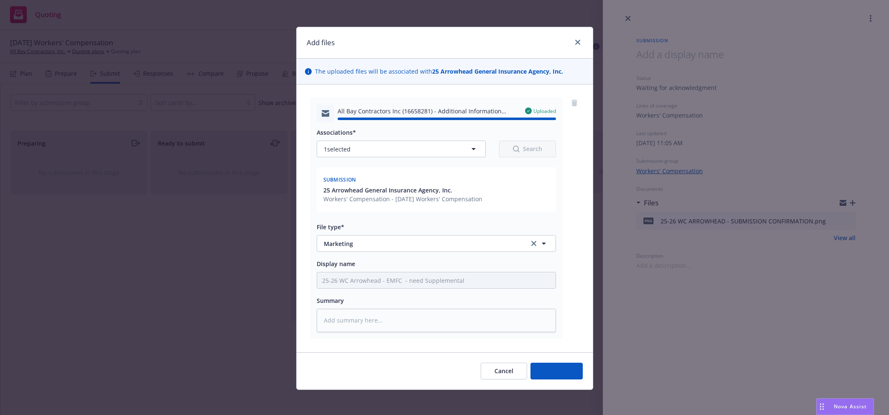
type textarea "x"
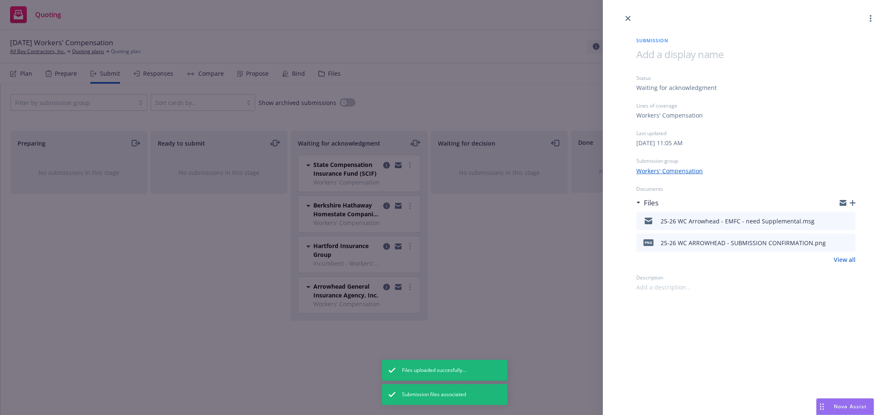
click at [864, 18] on div at bounding box center [746, 11] width 286 height 23
click at [871, 20] on icon "more" at bounding box center [871, 18] width 2 height 7
click at [842, 39] on span "View case" at bounding box center [823, 39] width 47 height 8
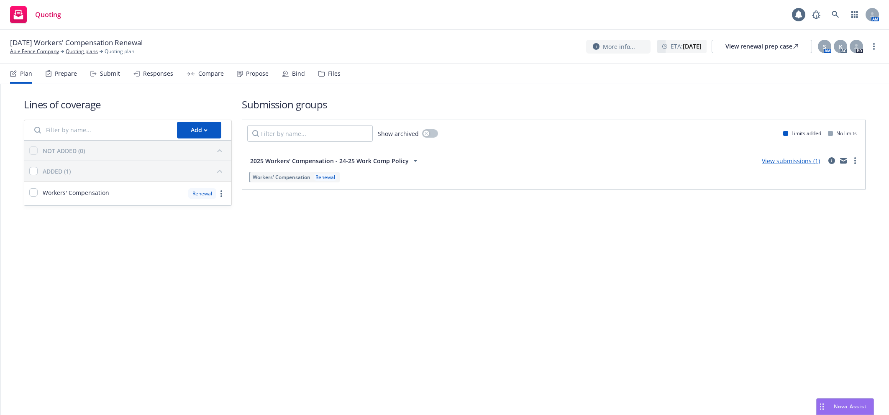
click at [97, 70] on div "Submit" at bounding box center [105, 74] width 30 height 20
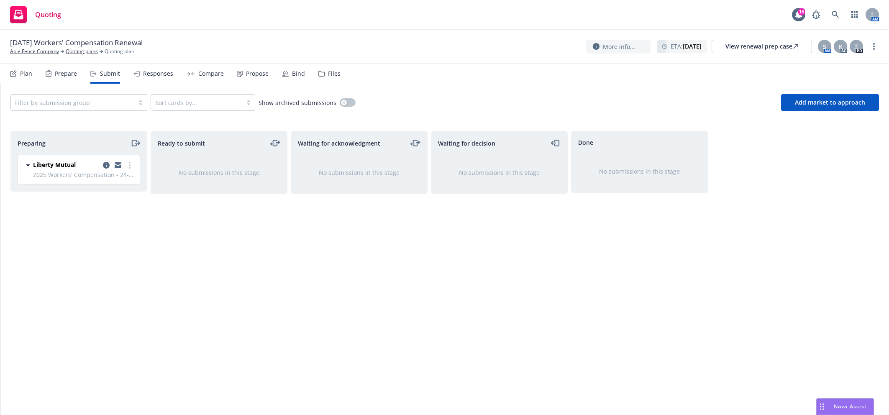
click at [20, 74] on div "Plan" at bounding box center [26, 73] width 12 height 7
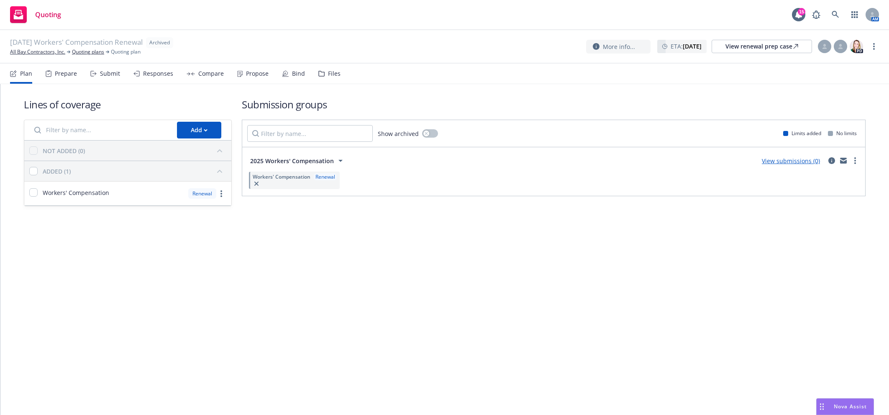
click at [107, 70] on div "Submit" at bounding box center [110, 73] width 20 height 7
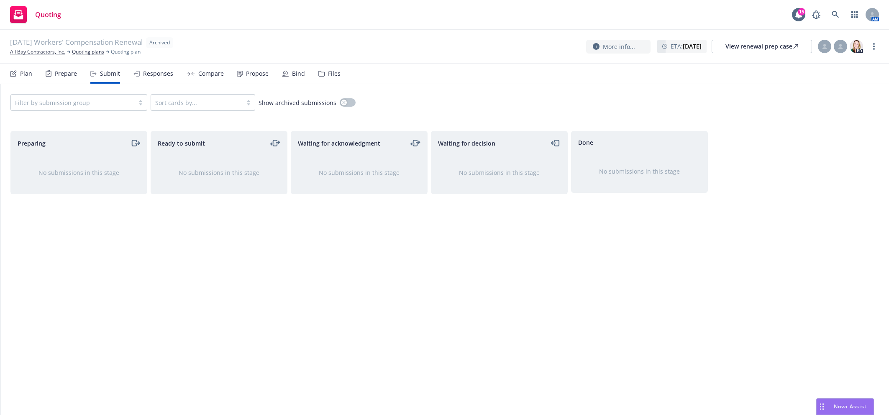
click at [19, 77] on div "Plan" at bounding box center [21, 74] width 22 height 20
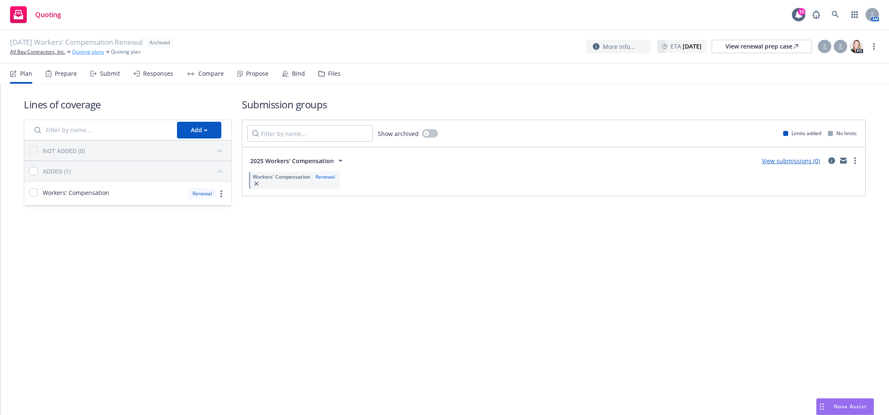
click at [82, 49] on link "Quoting plans" at bounding box center [88, 52] width 32 height 8
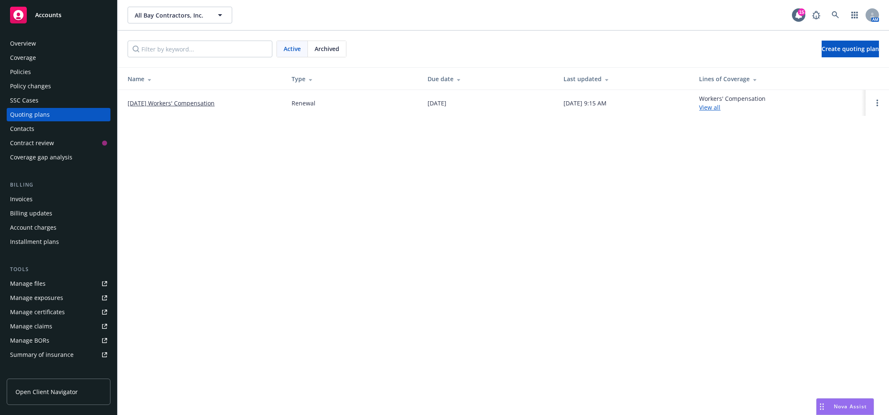
click at [201, 104] on link "[DATE] Workers' Compensation" at bounding box center [171, 103] width 87 height 9
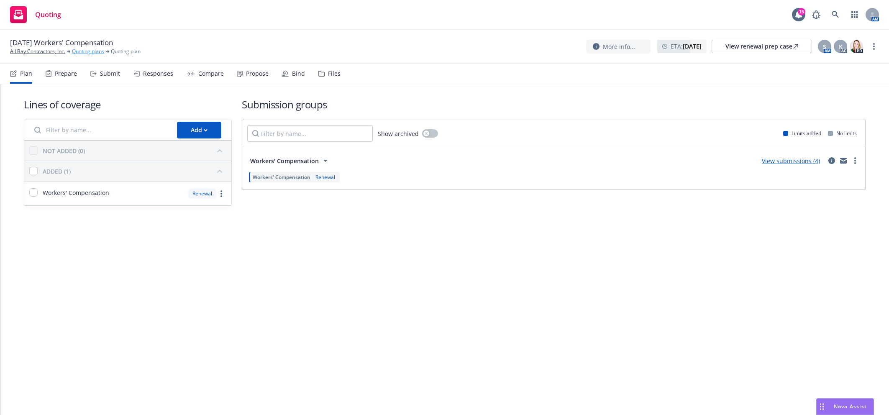
click at [96, 50] on link "Quoting plans" at bounding box center [88, 52] width 32 height 8
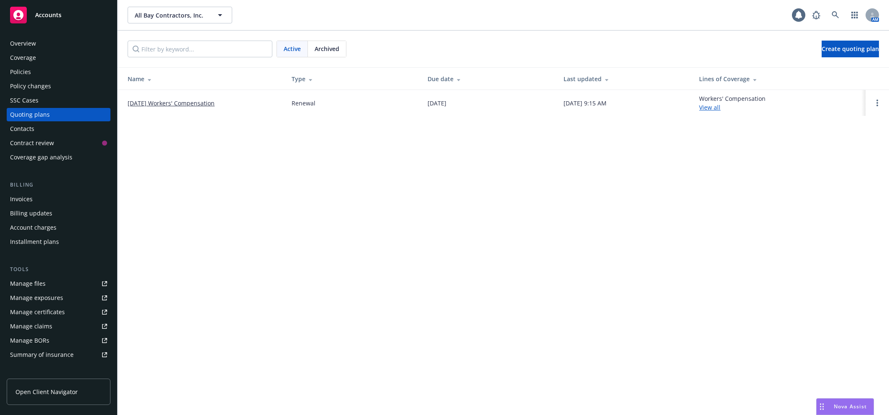
click at [325, 53] on span "Archived" at bounding box center [327, 48] width 25 height 9
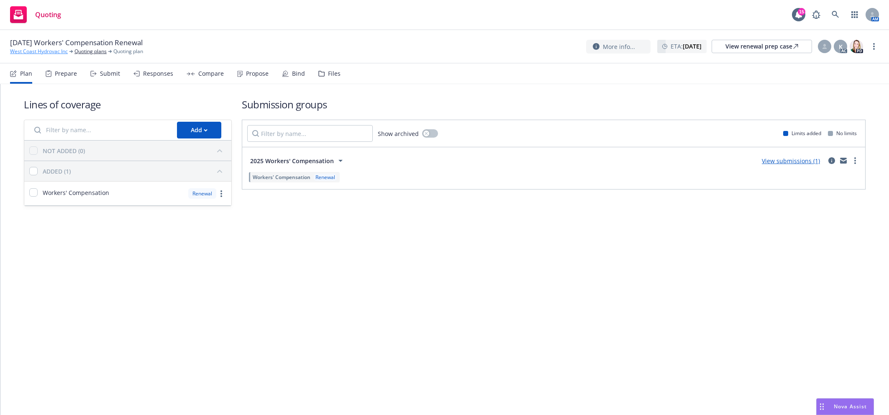
click at [38, 52] on link "West Coast Hydrovac Inc" at bounding box center [39, 52] width 58 height 8
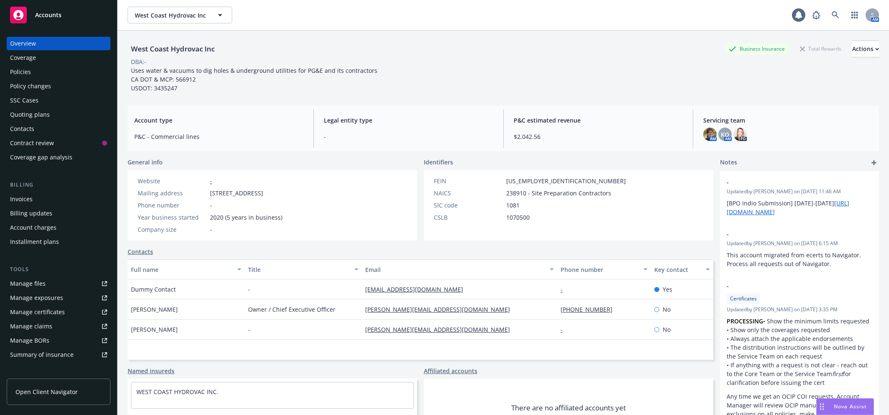
click at [29, 69] on div "Policies" at bounding box center [20, 71] width 21 height 13
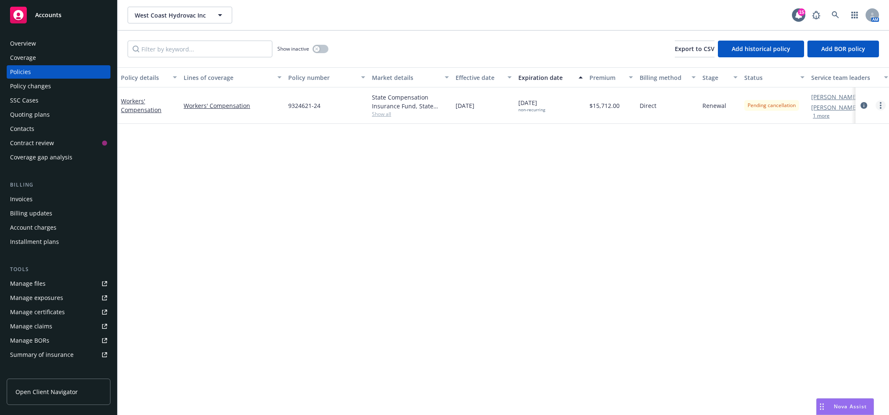
click at [878, 106] on link "more" at bounding box center [881, 105] width 10 height 10
click at [859, 106] on link "circleInformation" at bounding box center [864, 105] width 10 height 10
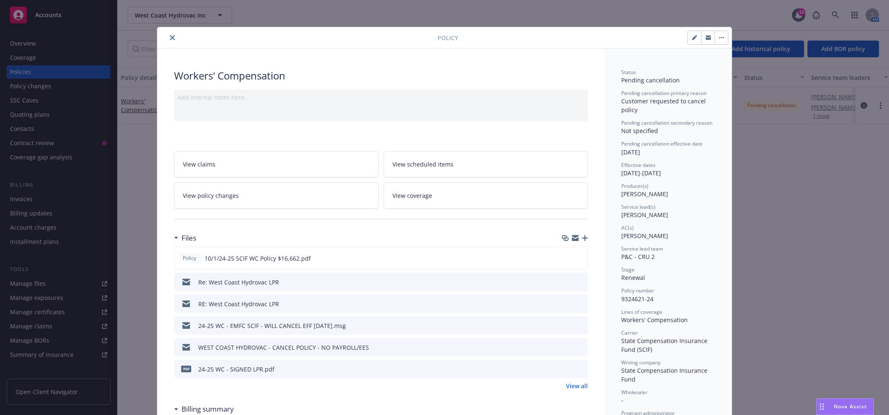
click at [224, 201] on link "View policy changes" at bounding box center [276, 195] width 205 height 26
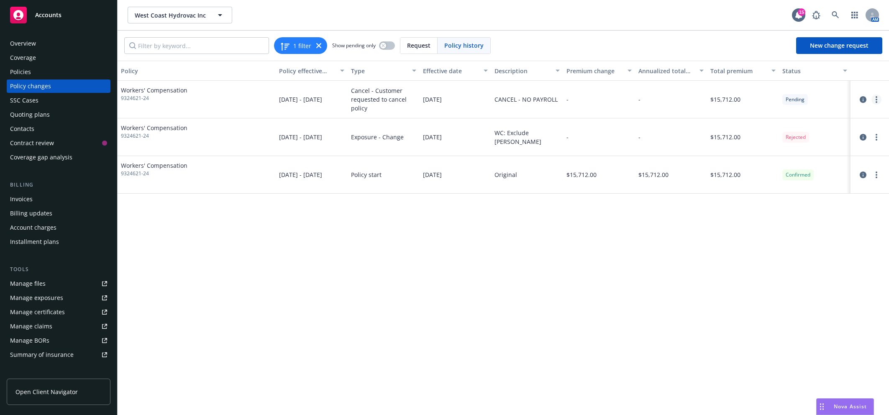
click at [880, 98] on link "more" at bounding box center [876, 100] width 10 height 10
click at [808, 149] on link "Edit/Rescind policy change" at bounding box center [810, 150] width 144 height 17
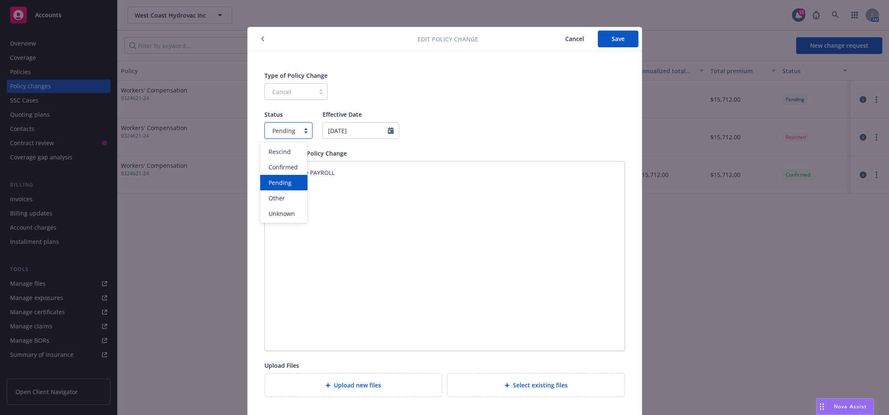
click at [301, 131] on div at bounding box center [306, 130] width 13 height 7
click at [290, 167] on span "Confirmed" at bounding box center [283, 167] width 29 height 9
click at [607, 39] on button "Save" at bounding box center [618, 39] width 41 height 17
type textarea "x"
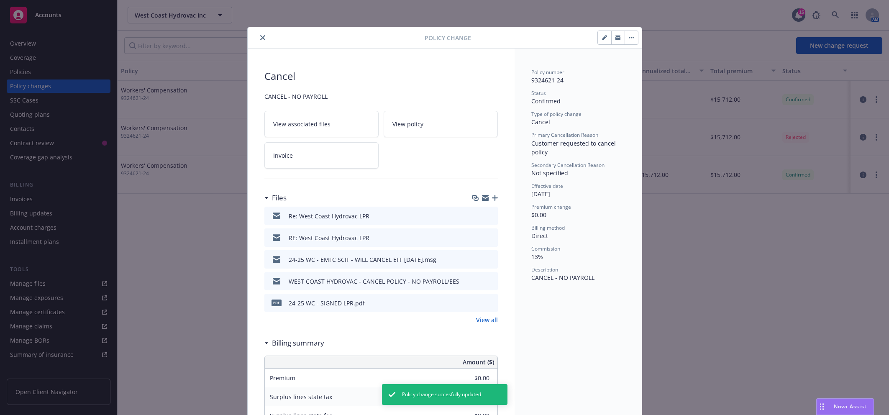
click at [260, 40] on icon "close" at bounding box center [262, 37] width 5 height 5
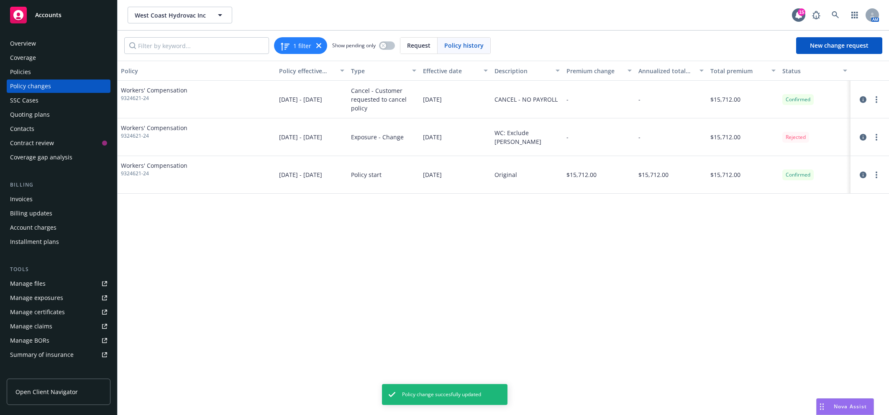
click at [22, 68] on div "Policies" at bounding box center [20, 71] width 21 height 13
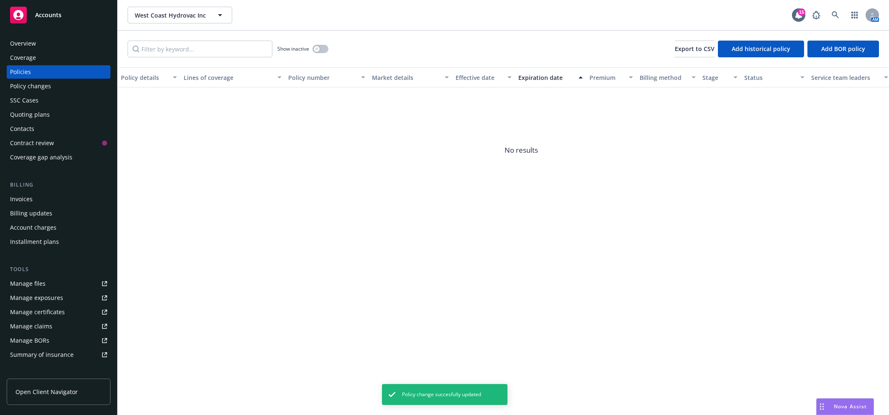
click at [36, 114] on div "Quoting plans" at bounding box center [30, 114] width 40 height 13
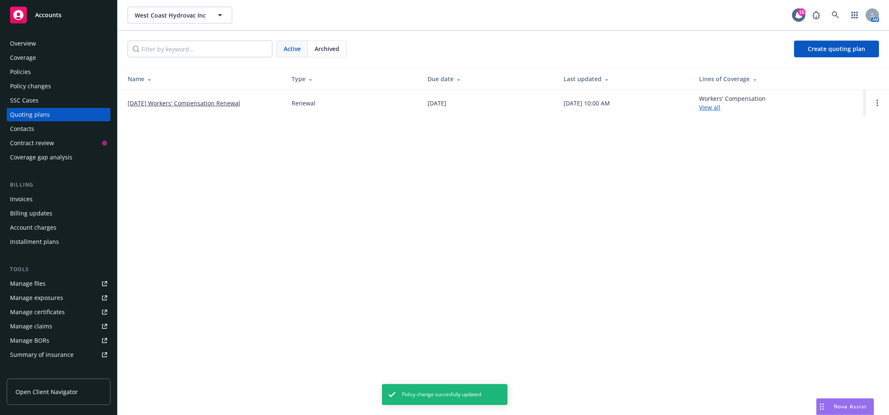
drag, startPoint x: 879, startPoint y: 105, endPoint x: 879, endPoint y: 97, distance: 7.5
click at [879, 97] on td at bounding box center [877, 103] width 23 height 26
click at [878, 102] on icon "Open options" at bounding box center [877, 103] width 2 height 7
drag, startPoint x: 824, startPoint y: 97, endPoint x: 824, endPoint y: 105, distance: 8.4
click at [824, 97] on span "Archive" at bounding box center [818, 96] width 41 height 8
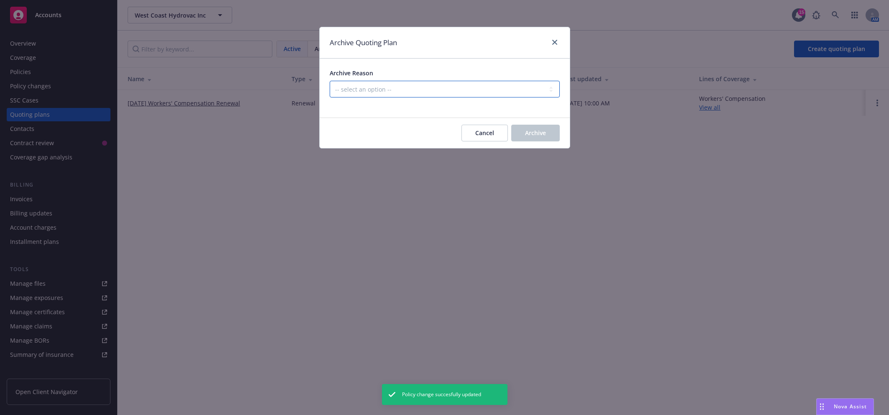
click at [419, 87] on select "-- select an option -- All policies in this renewal plan are auto-renewed Creat…" at bounding box center [445, 89] width 230 height 17
select select "ARCHIVED_RENEWAL_CANCELED"
click at [330, 81] on select "-- select an option -- All policies in this renewal plan are auto-renewed Creat…" at bounding box center [445, 89] width 230 height 17
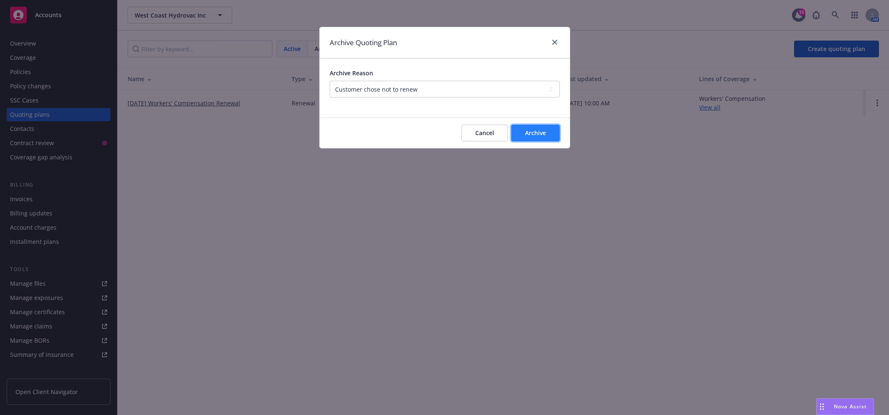
click at [541, 132] on span "Archive" at bounding box center [535, 133] width 21 height 8
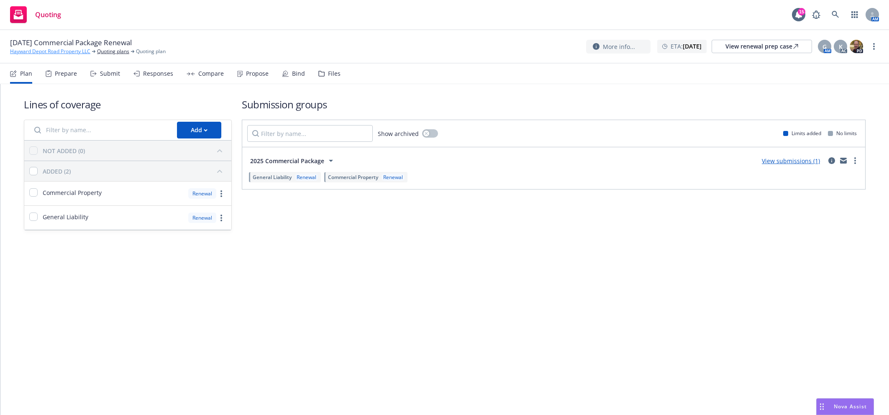
click at [55, 53] on link "Hayward Depot Road Property LLC" at bounding box center [50, 52] width 80 height 8
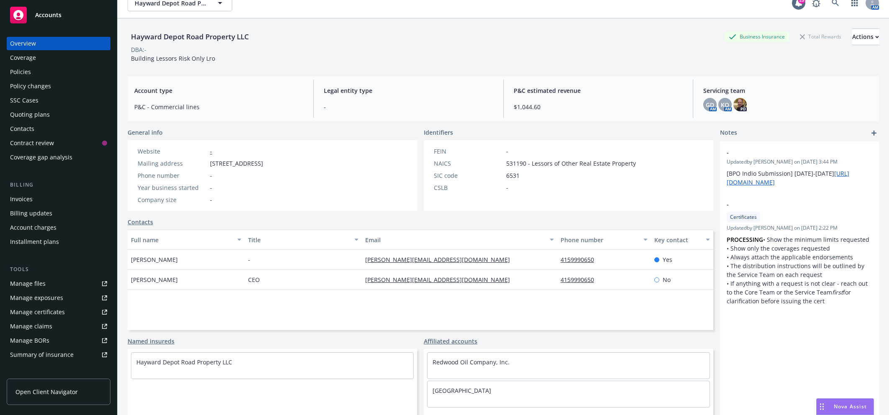
scroll to position [31, 0]
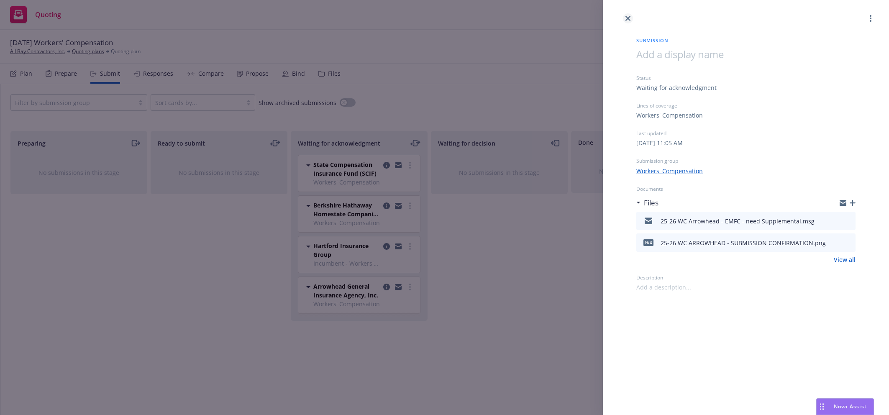
click at [631, 18] on link "close" at bounding box center [628, 18] width 10 height 10
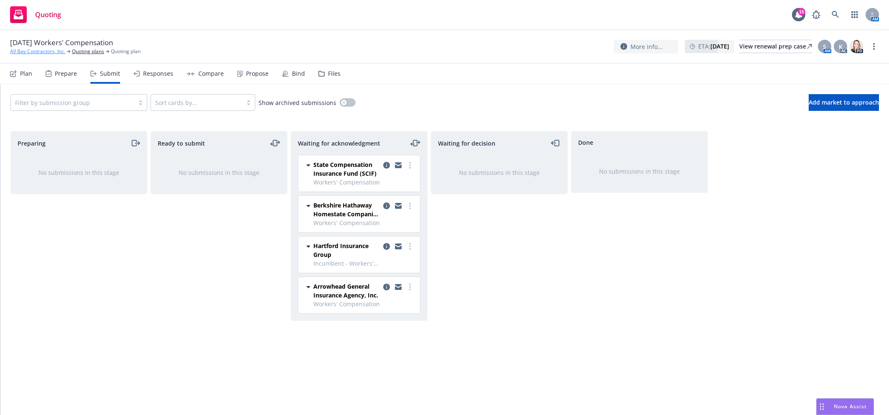
click at [33, 50] on link "All Bay Contractors, Inc." at bounding box center [37, 52] width 55 height 8
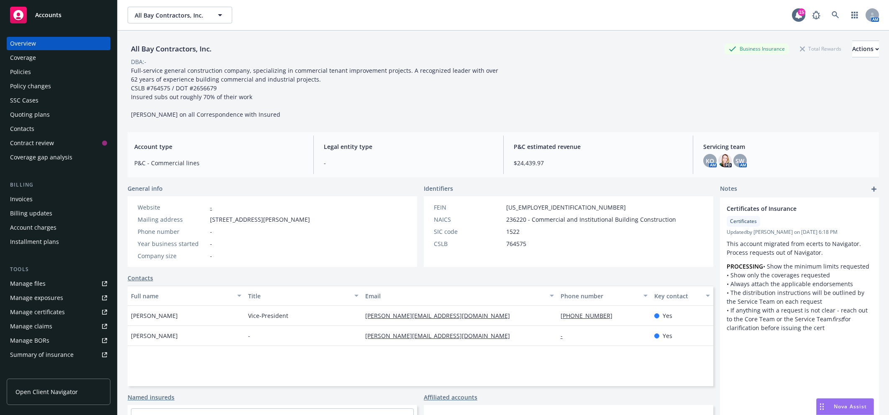
click at [587, 54] on div "All Bay Contractors, Inc. Business Insurance Total Rewards Actions" at bounding box center [503, 49] width 751 height 17
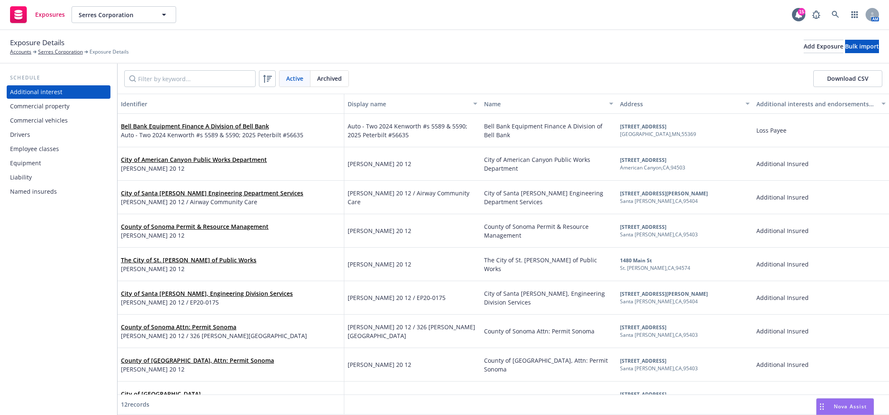
click at [46, 138] on div "Drivers" at bounding box center [58, 134] width 97 height 13
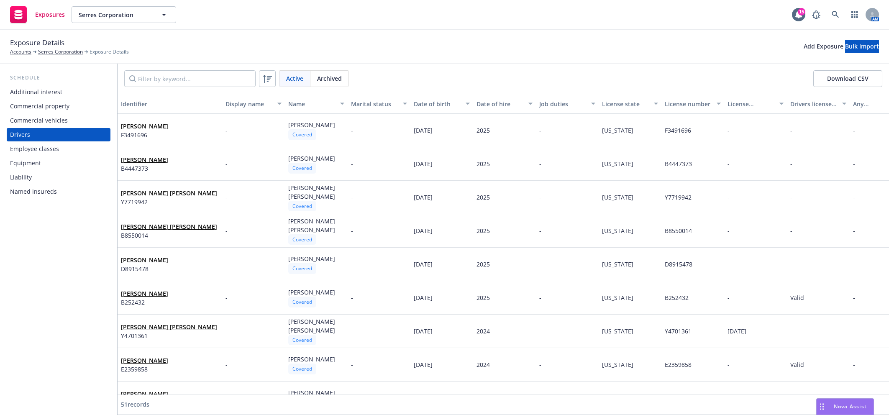
click at [848, 79] on button "Download CSV" at bounding box center [847, 78] width 69 height 17
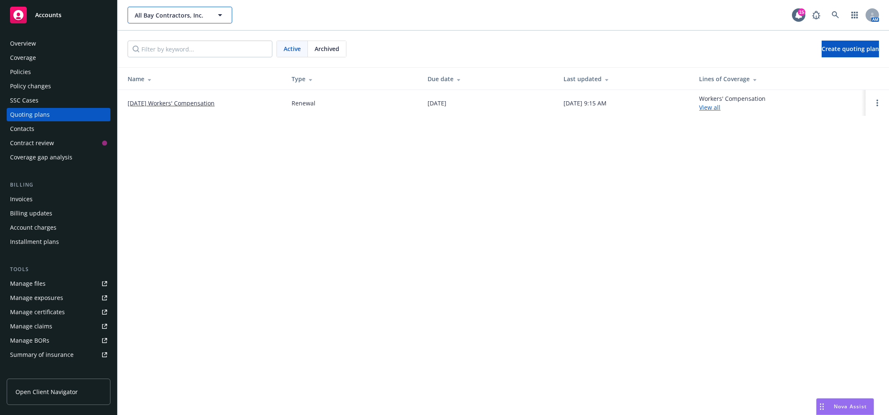
click at [178, 18] on span "All Bay Contractors, Inc." at bounding box center [171, 15] width 72 height 9
type input "sonoma county libray"
click at [179, 43] on span "[GEOGRAPHIC_DATA]" at bounding box center [166, 38] width 59 height 9
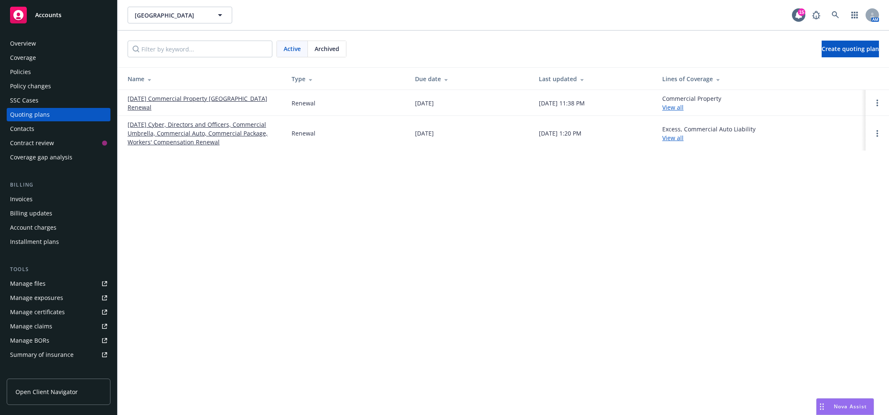
click at [59, 285] on link "Manage files" at bounding box center [59, 283] width 104 height 13
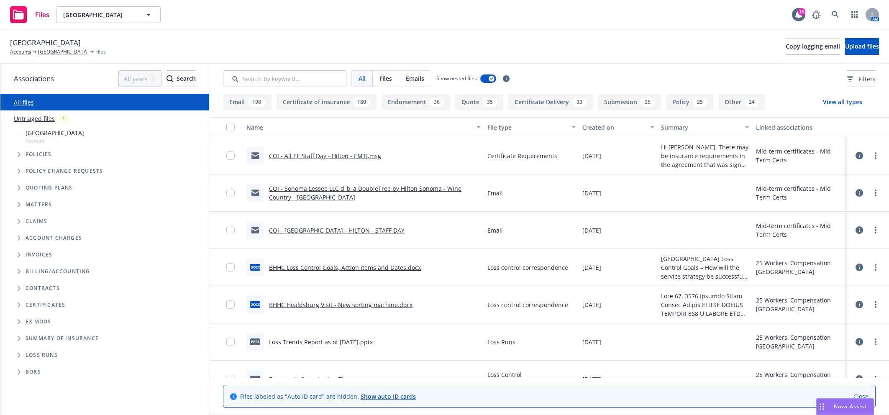
drag, startPoint x: 18, startPoint y: 305, endPoint x: 33, endPoint y: 306, distance: 14.7
click at [18, 305] on icon "Folder Tree Example" at bounding box center [19, 304] width 3 height 5
click at [27, 322] on icon "Folder Tree Example" at bounding box center [25, 320] width 3 height 5
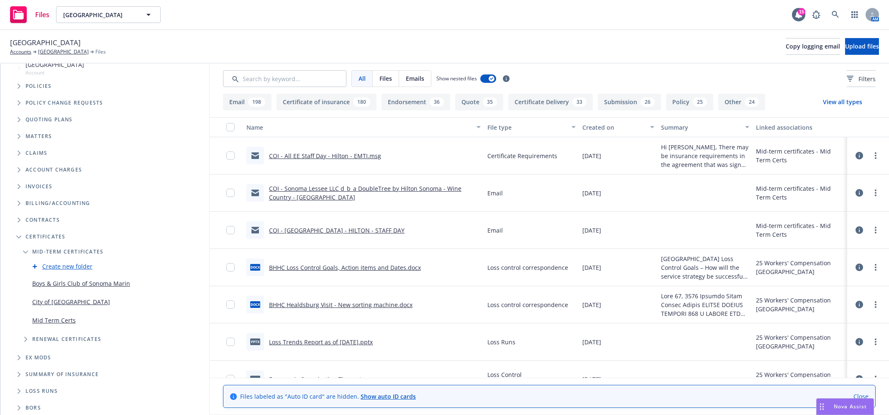
scroll to position [69, 0]
click at [60, 320] on link "Mid Term Certs" at bounding box center [54, 319] width 44 height 9
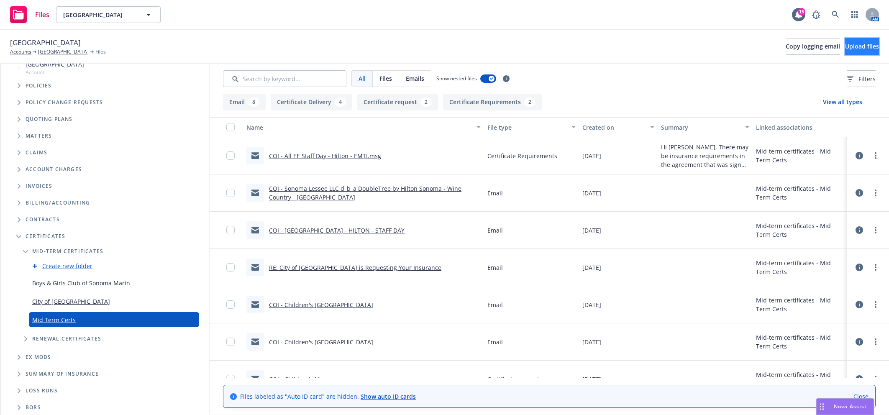
click at [856, 49] on span "Upload files" at bounding box center [862, 46] width 34 height 8
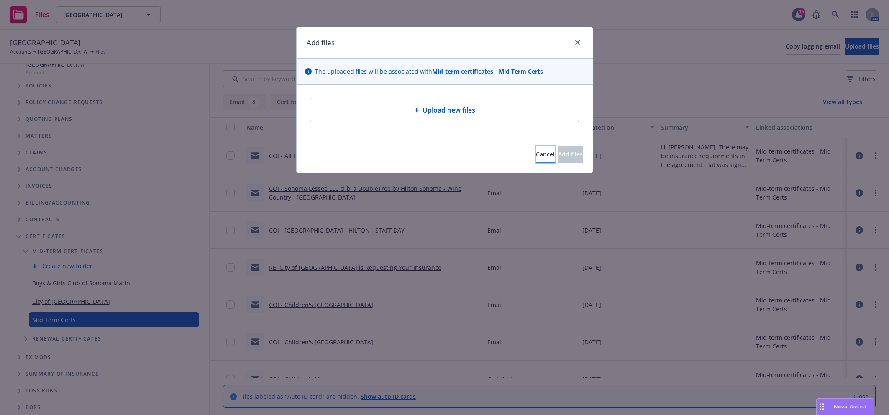
click at [536, 158] on span "Cancel" at bounding box center [545, 154] width 19 height 8
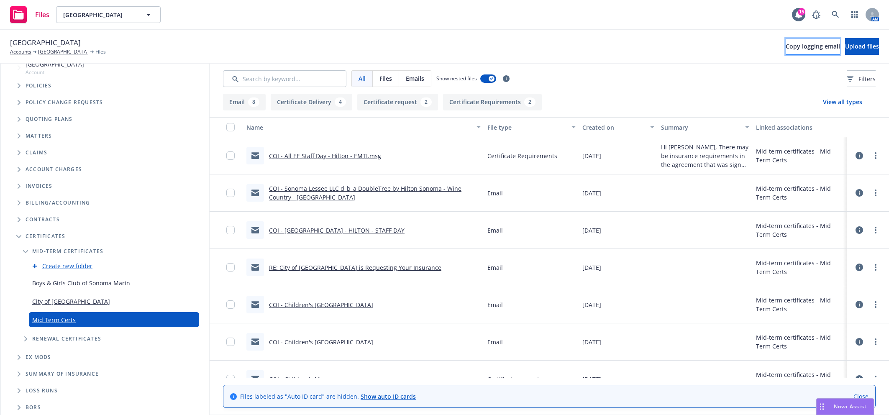
click at [787, 49] on span "Copy logging email" at bounding box center [813, 46] width 54 height 8
